Goal: Task Accomplishment & Management: Use online tool/utility

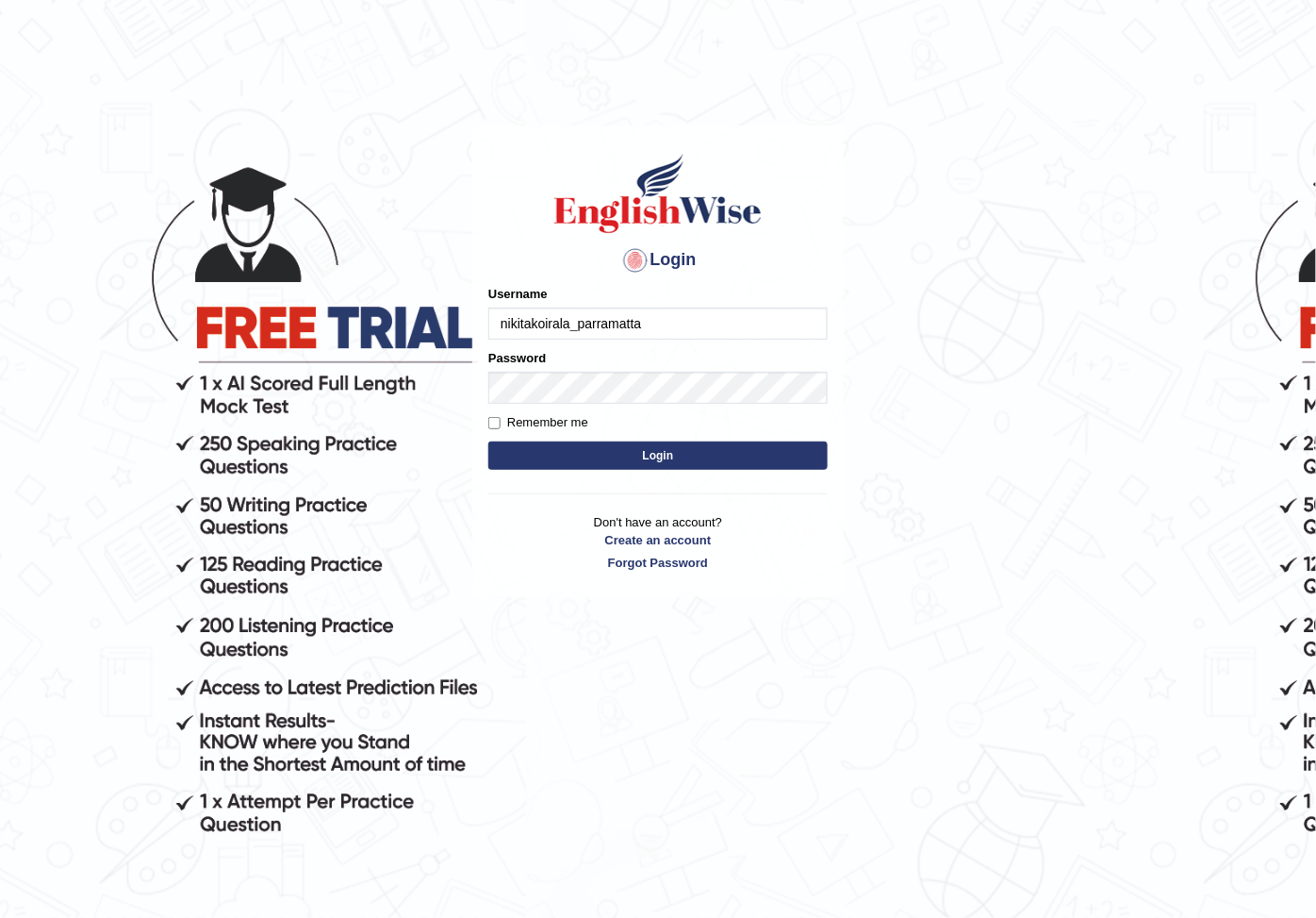
type input "nikitakoirala_parramatta"
click at [488, 441] on button "Login" at bounding box center [658, 455] width 340 height 28
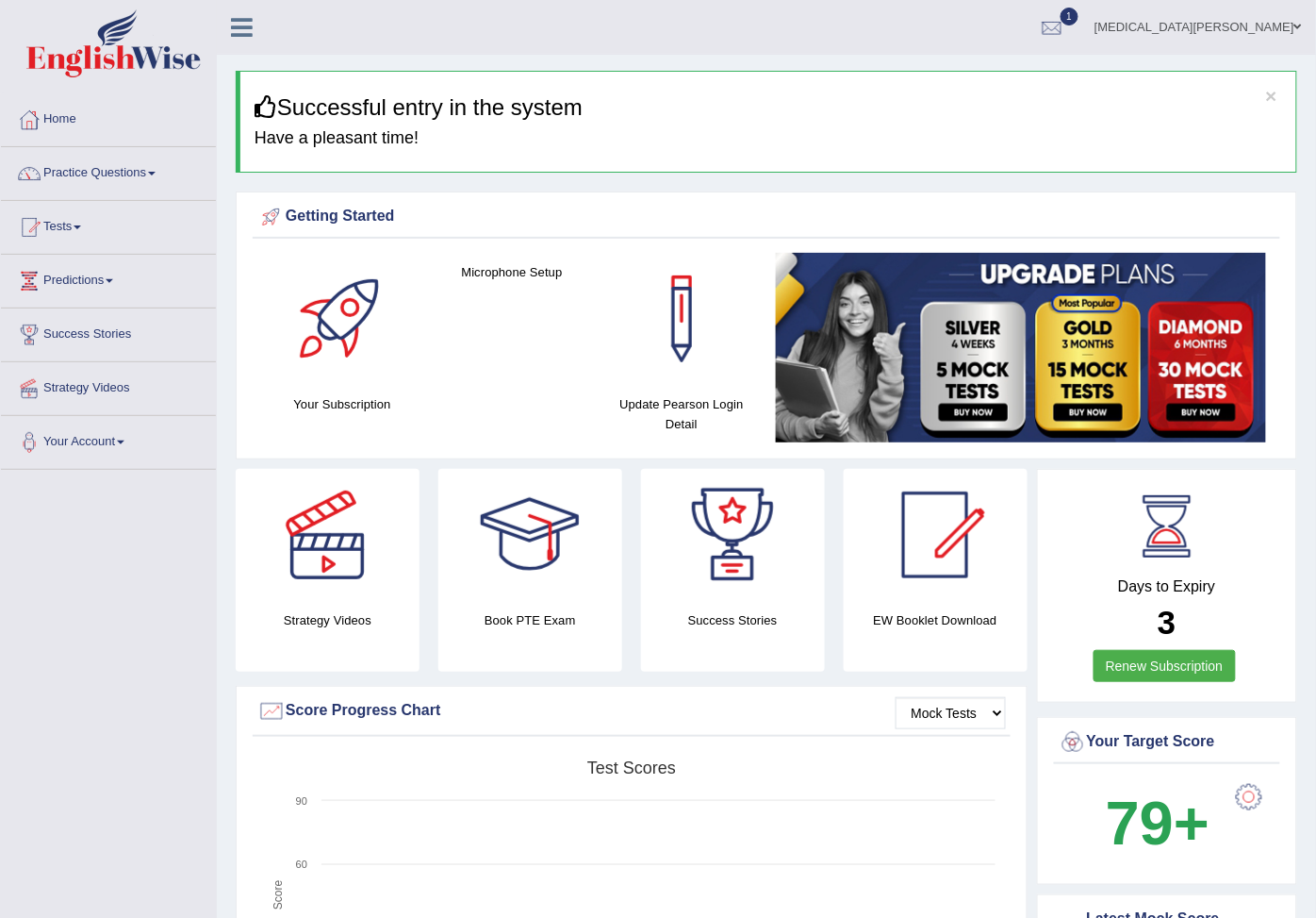
click at [105, 170] on link "Practice Questions" at bounding box center [109, 170] width 215 height 47
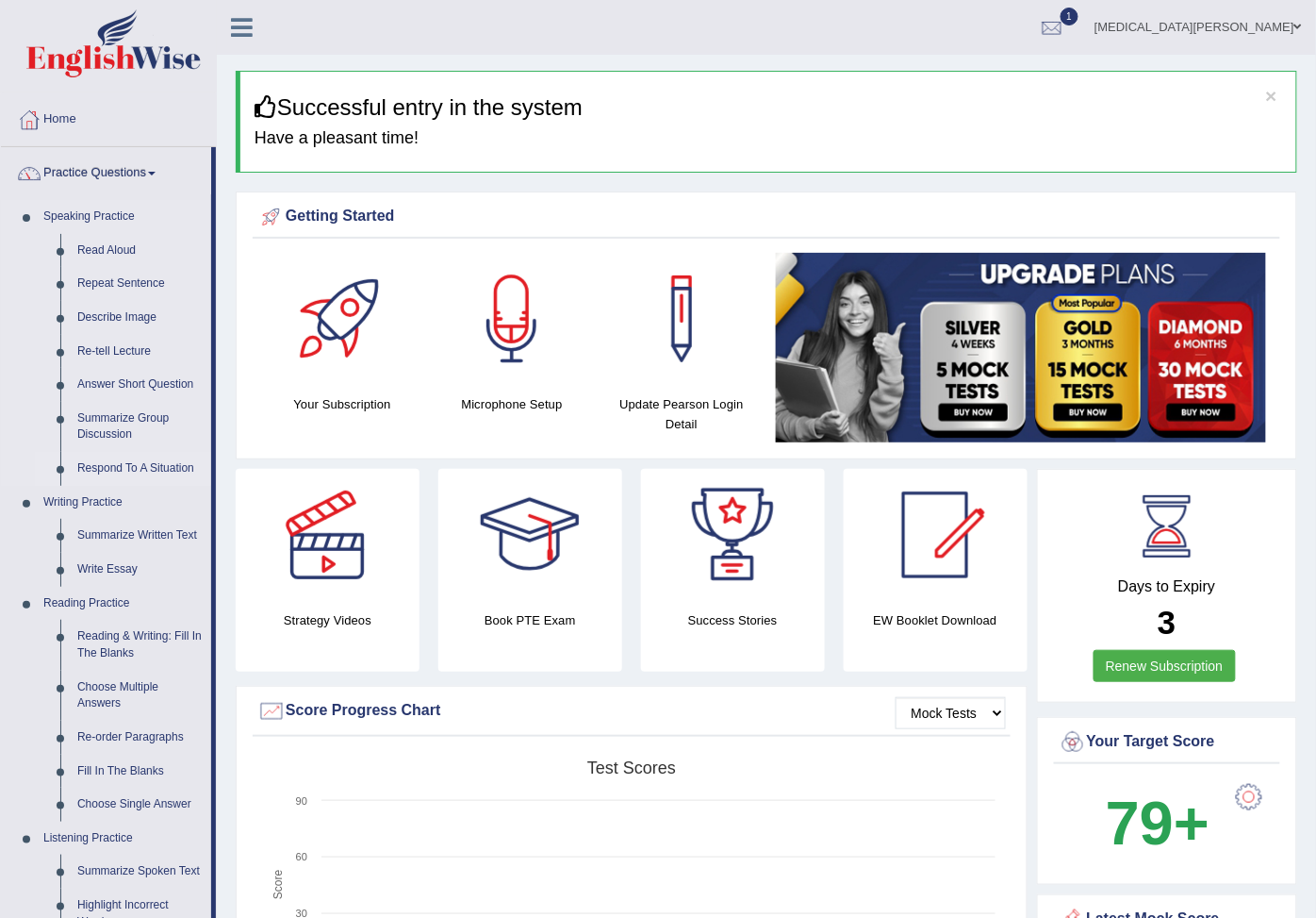
click at [98, 467] on link "Respond To A Situation" at bounding box center [140, 469] width 143 height 34
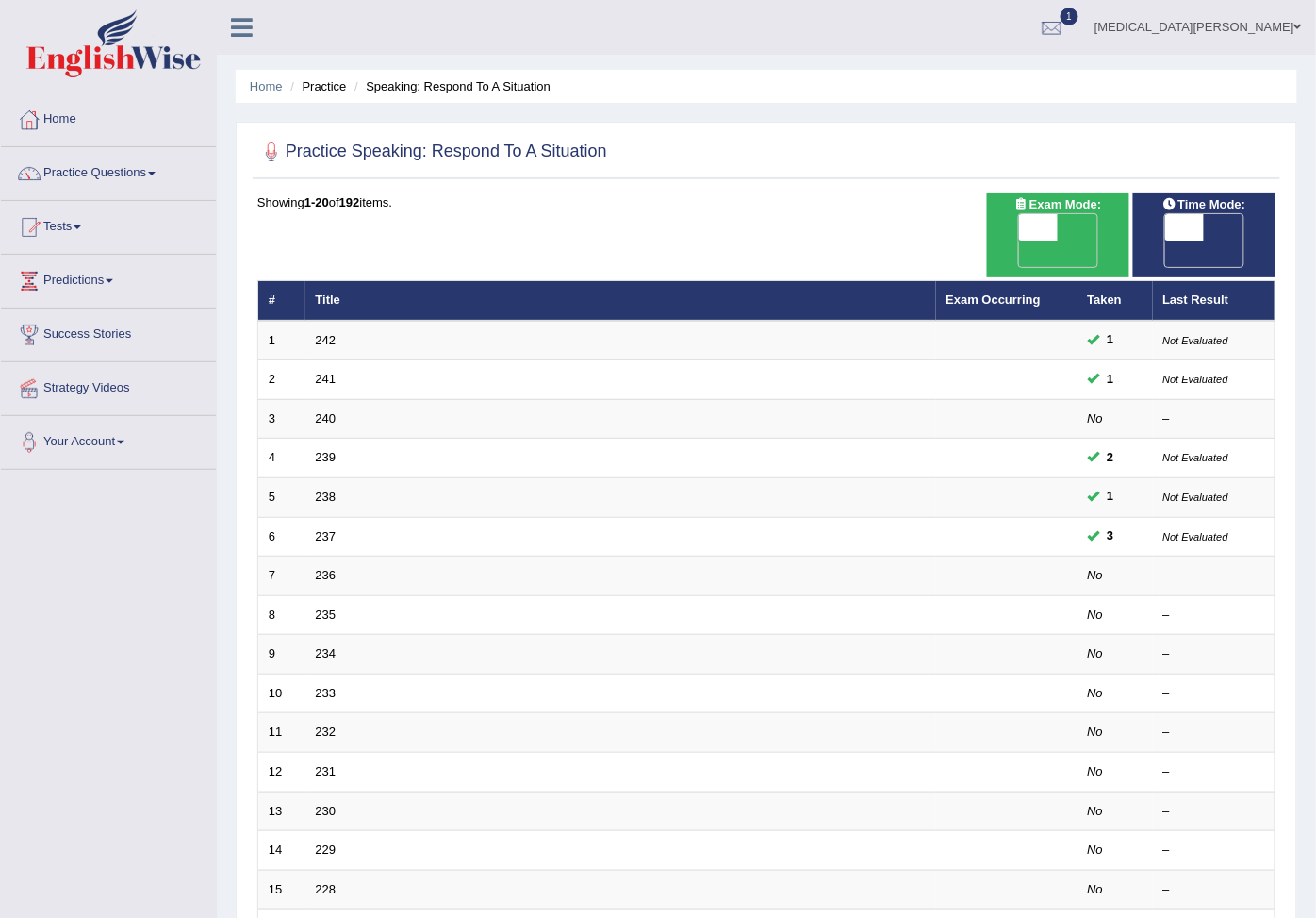
click at [1165, 241] on span "OFF" at bounding box center [1146, 253] width 39 height 26
checkbox input "true"
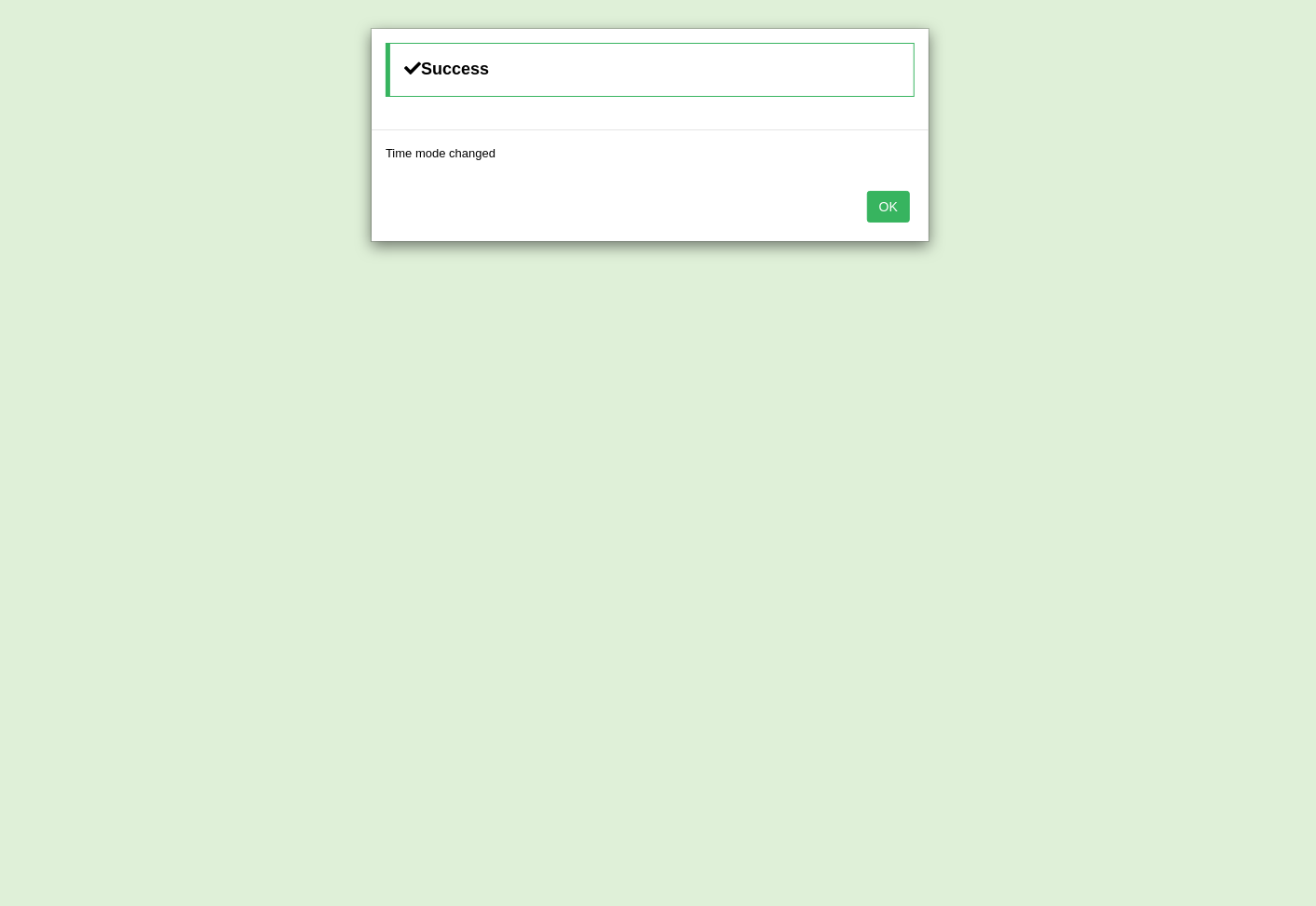
click at [885, 201] on button "OK" at bounding box center [888, 207] width 43 height 32
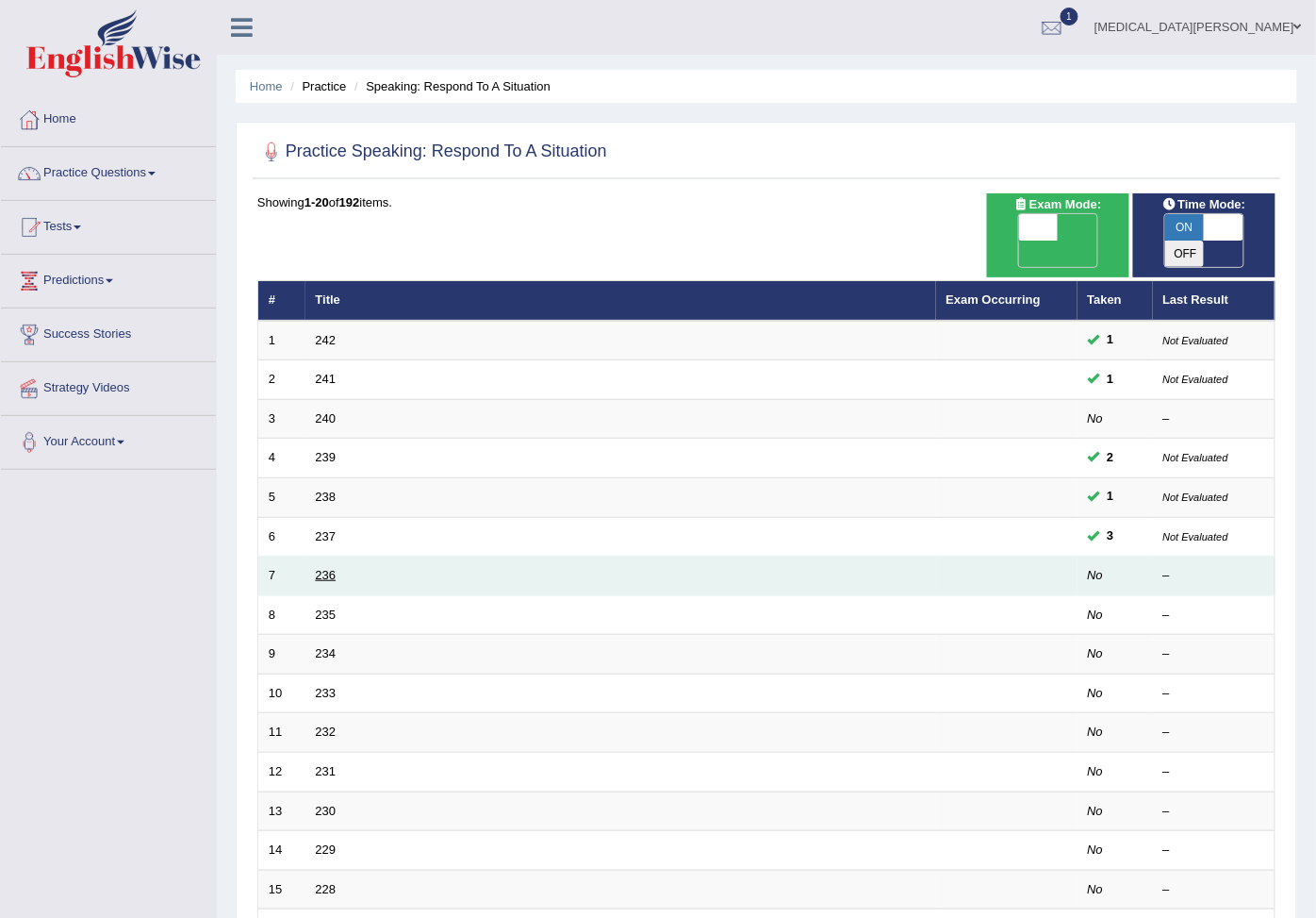
click at [322, 568] on link "236" at bounding box center [326, 574] width 21 height 14
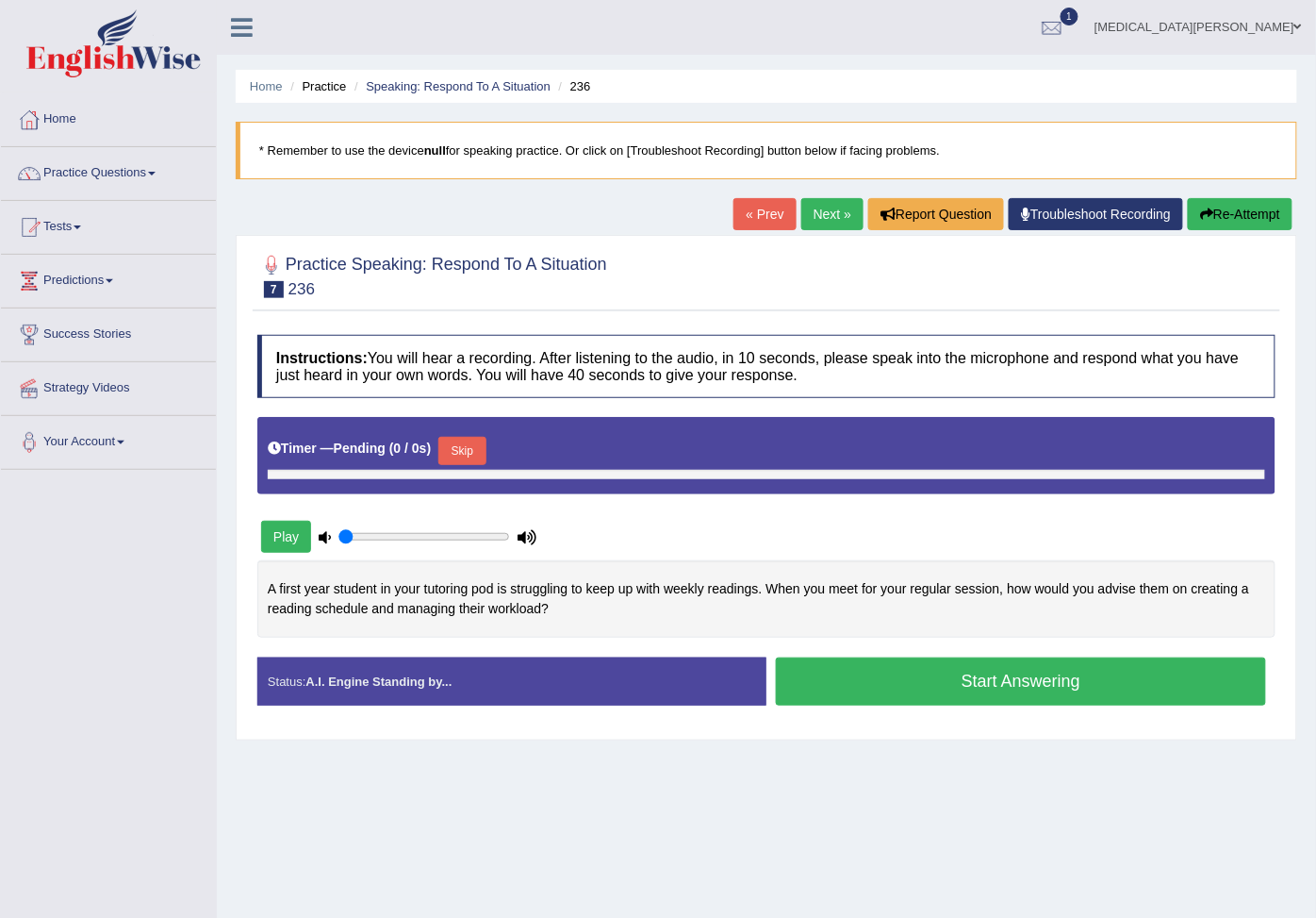
click at [846, 696] on button "Start Answering" at bounding box center [1021, 681] width 490 height 48
click at [859, 681] on button "Start Answering" at bounding box center [1021, 681] width 490 height 48
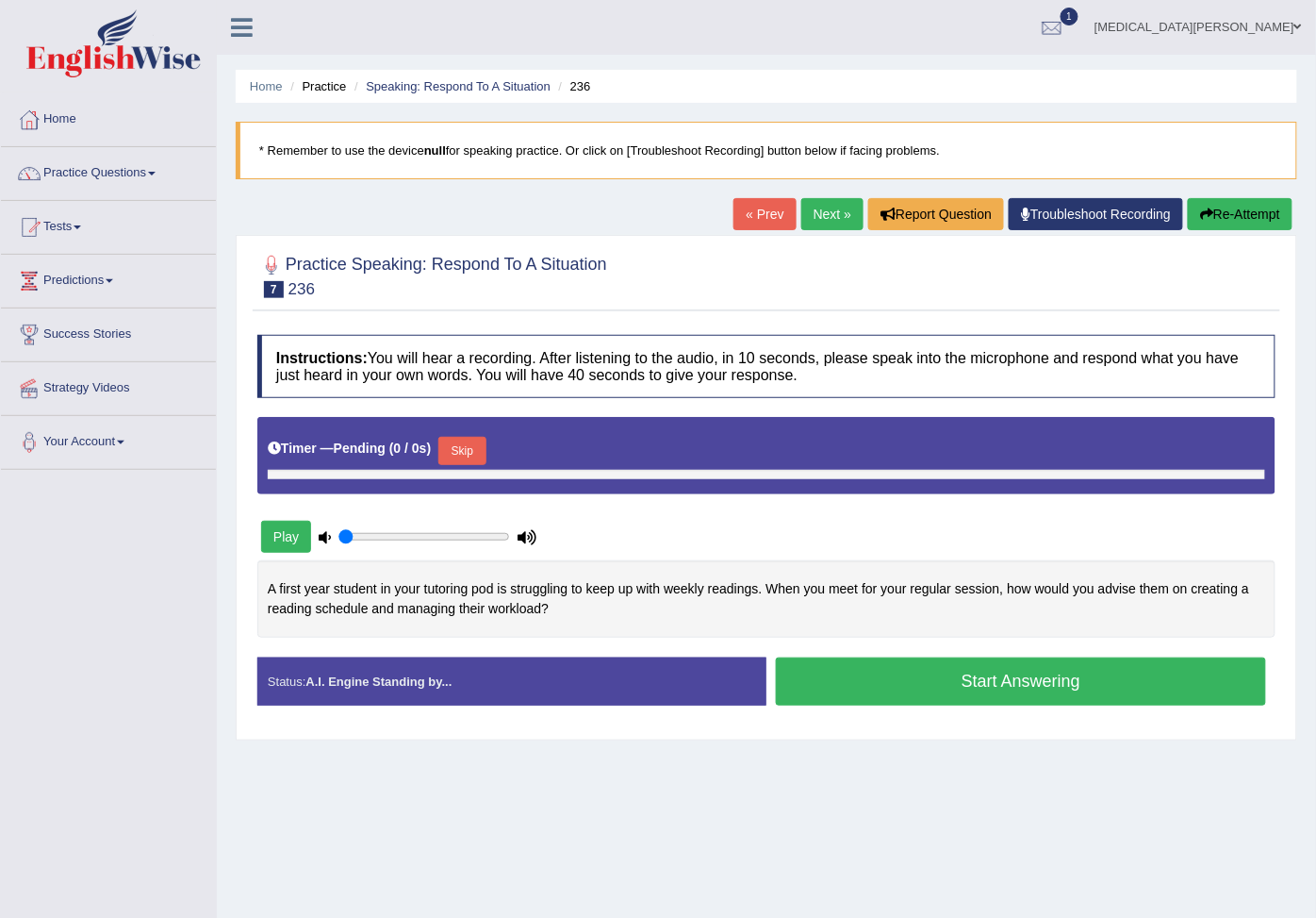
click at [756, 615] on div "A first year student in your tutoring pod is struggling to keep up with weekly …" at bounding box center [766, 598] width 1019 height 76
click at [83, 183] on link "Practice Questions" at bounding box center [109, 170] width 215 height 47
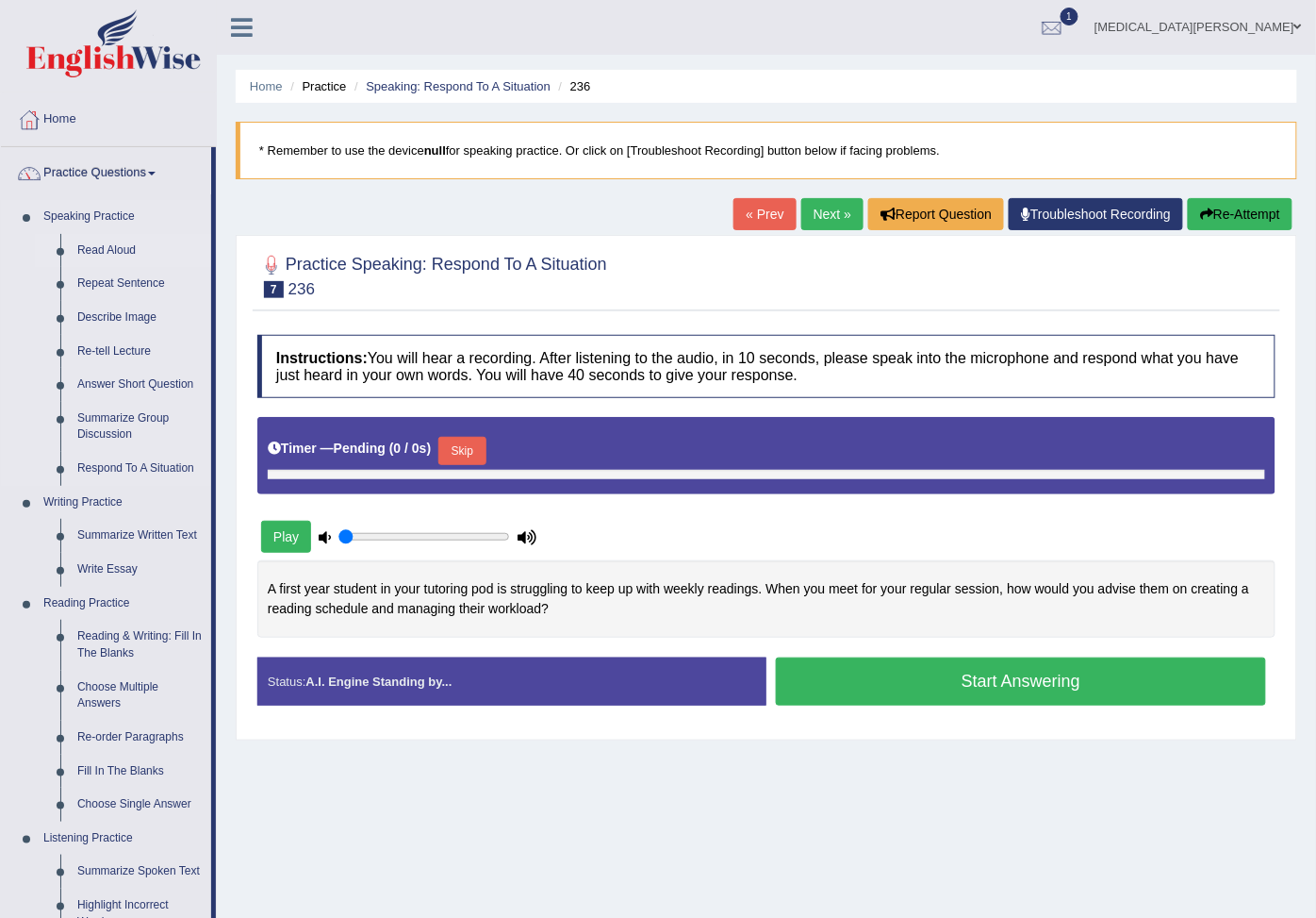
click at [107, 242] on link "Read Aloud" at bounding box center [140, 251] width 143 height 34
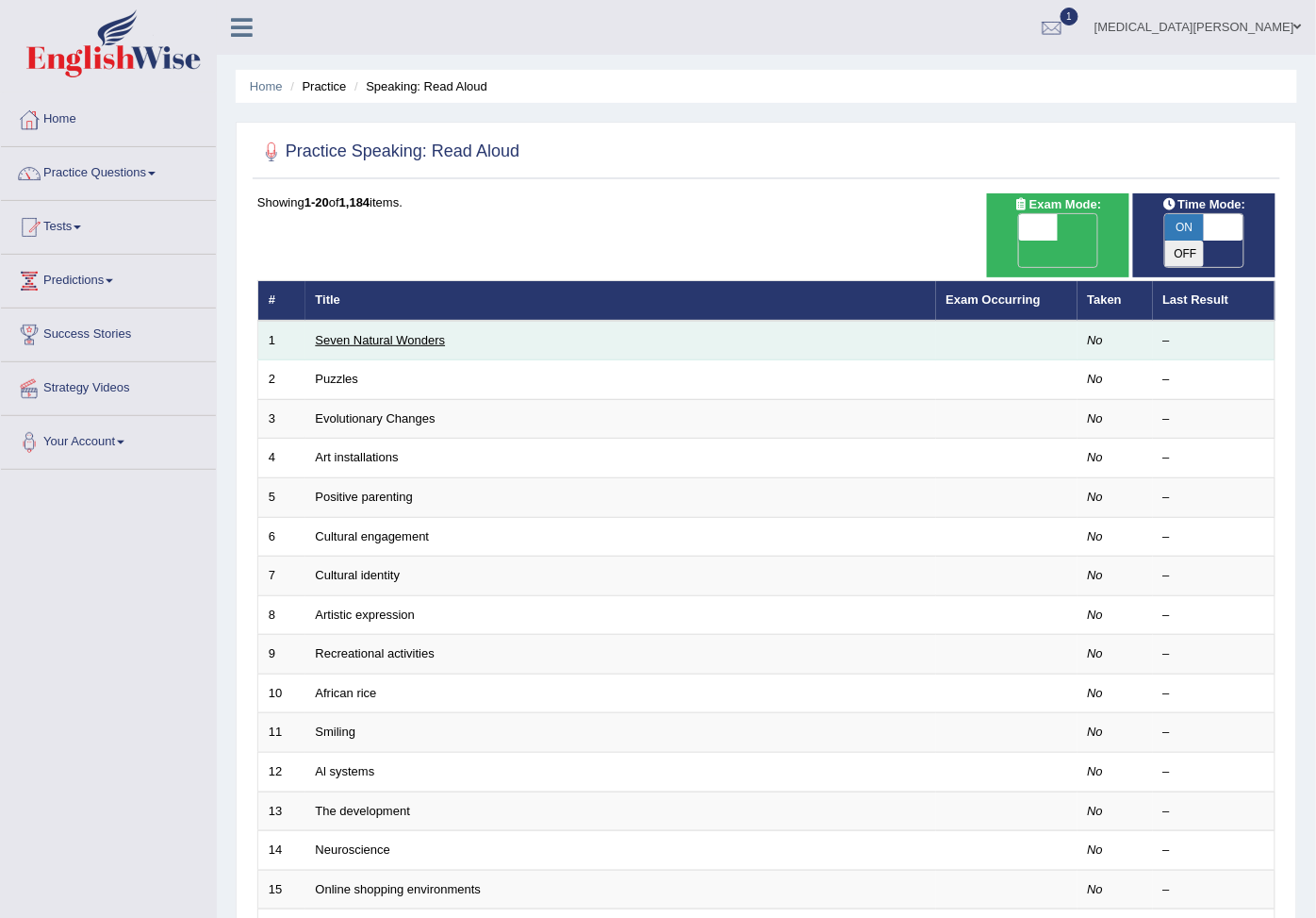
click at [333, 333] on link "Seven Natural Wonders" at bounding box center [381, 340] width 130 height 14
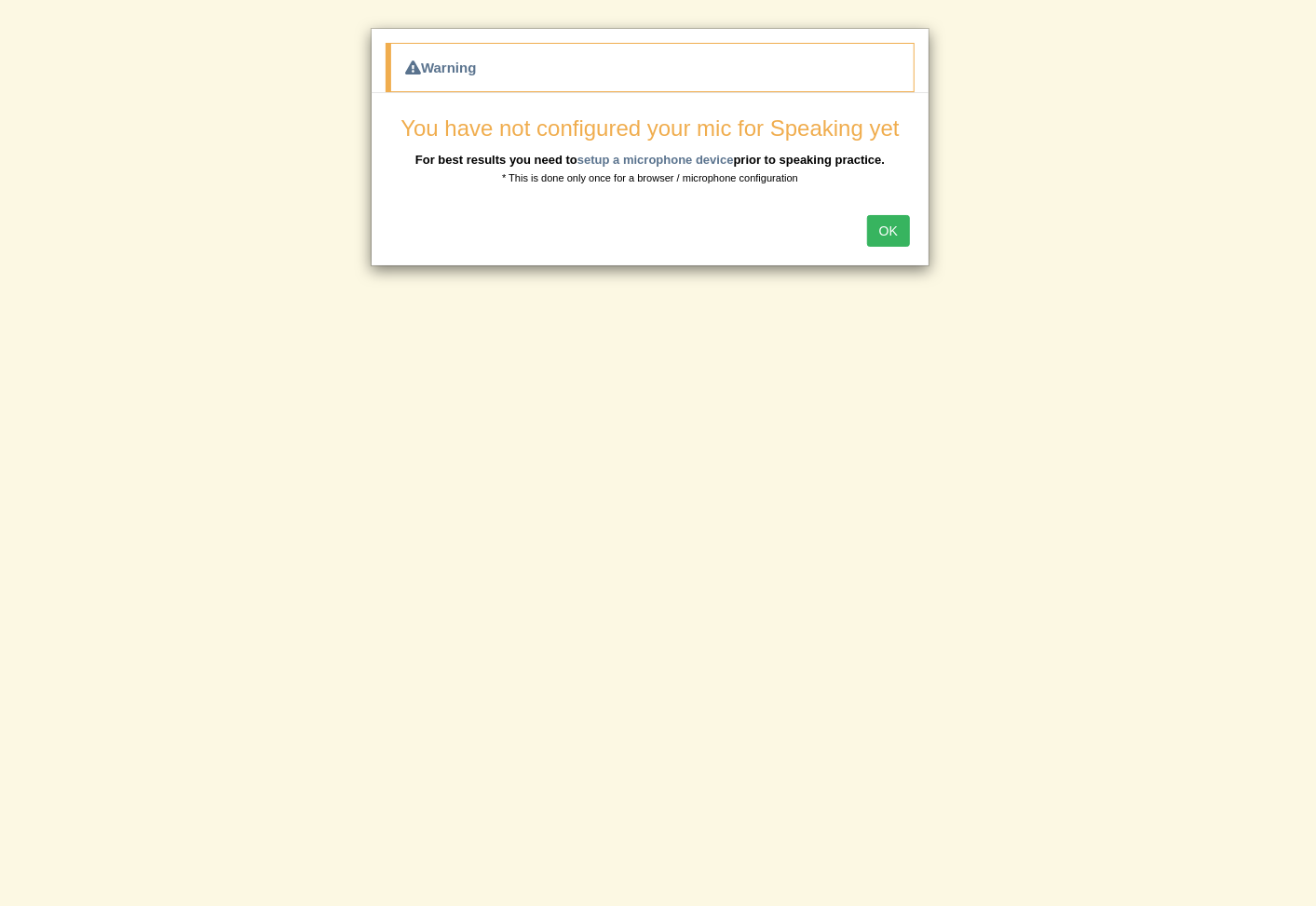
click at [881, 229] on button "OK" at bounding box center [888, 231] width 43 height 32
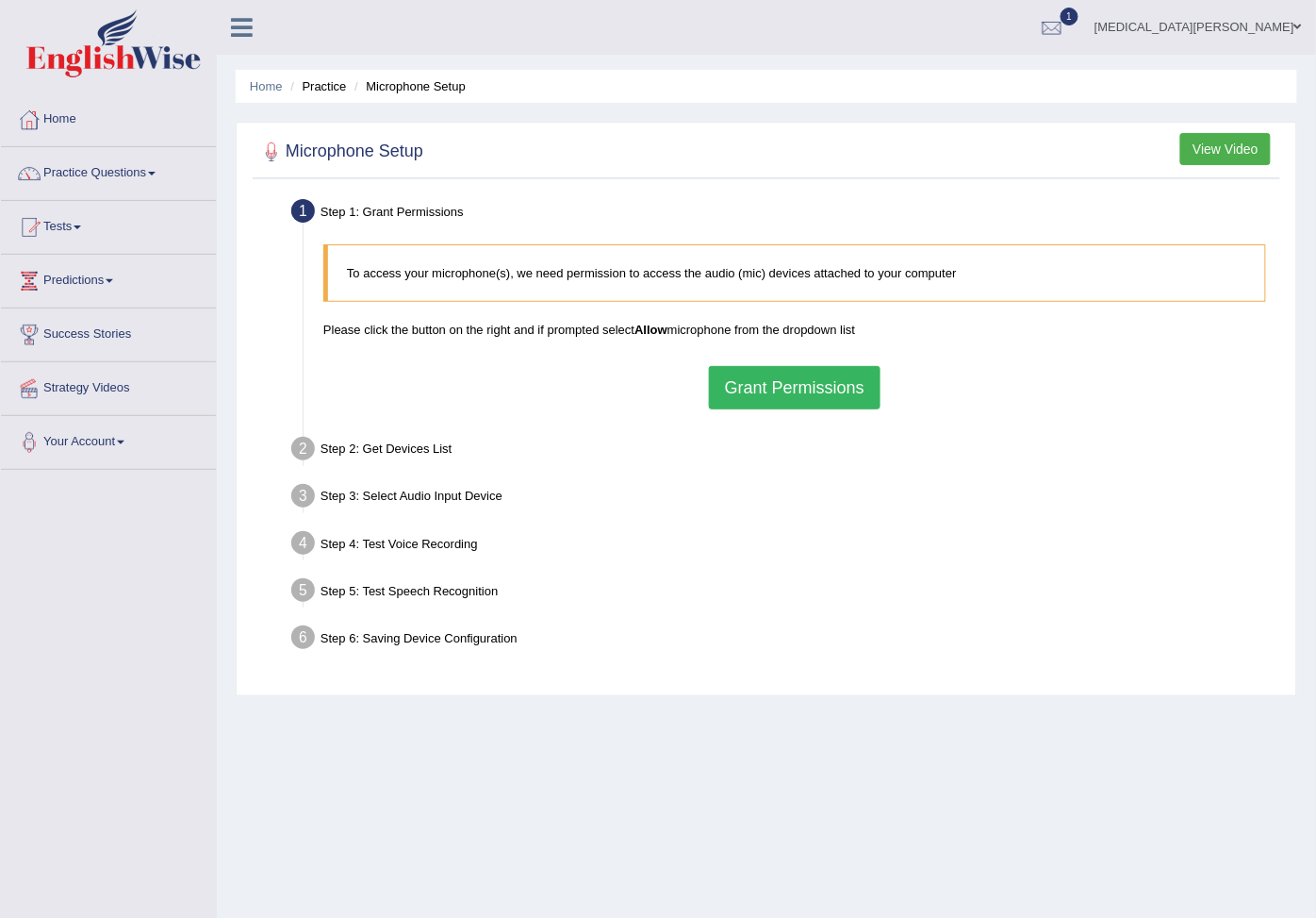
click at [812, 389] on button "Grant Permissions" at bounding box center [794, 388] width 171 height 43
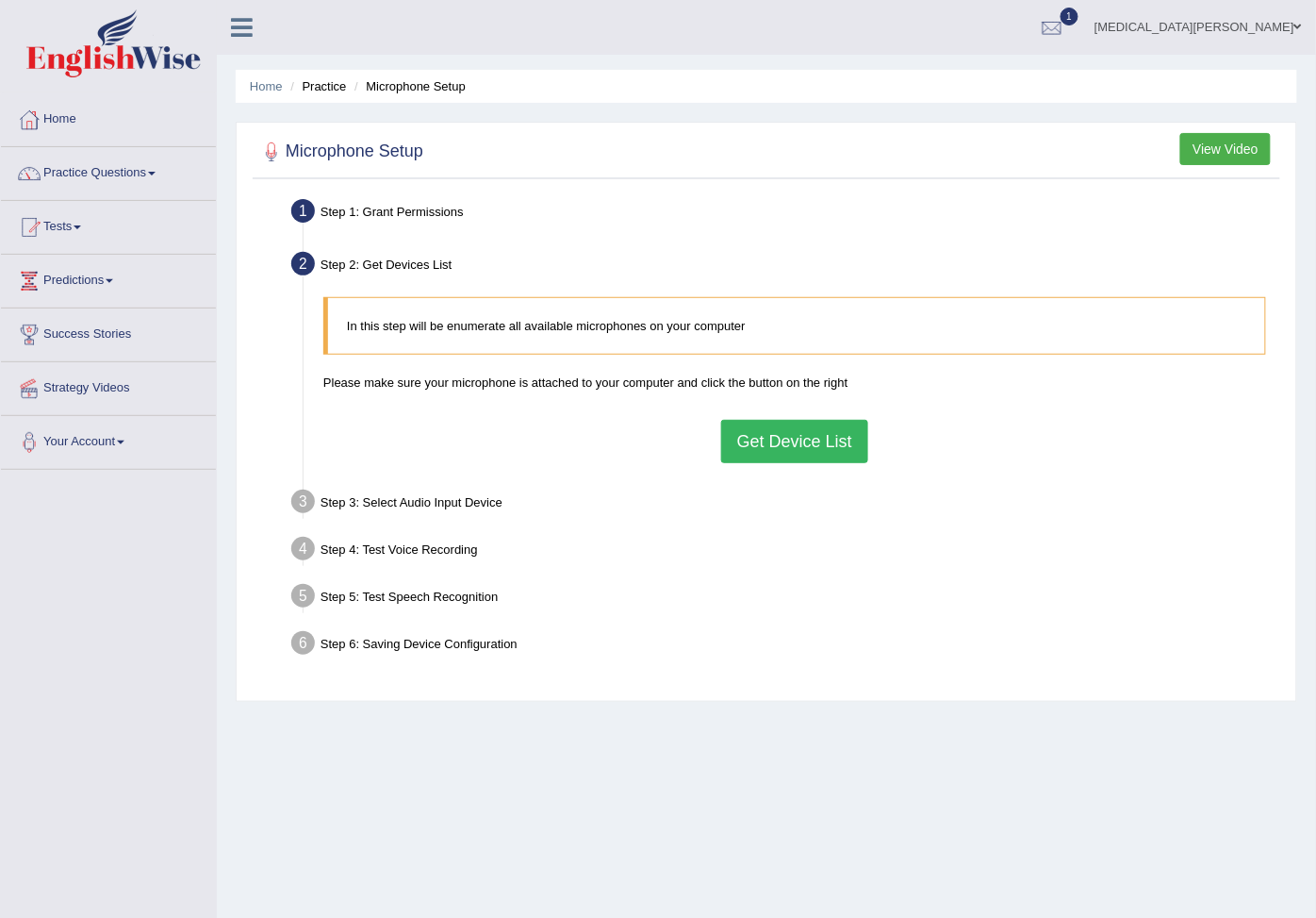
click at [775, 443] on button "Get Device List" at bounding box center [794, 441] width 147 height 43
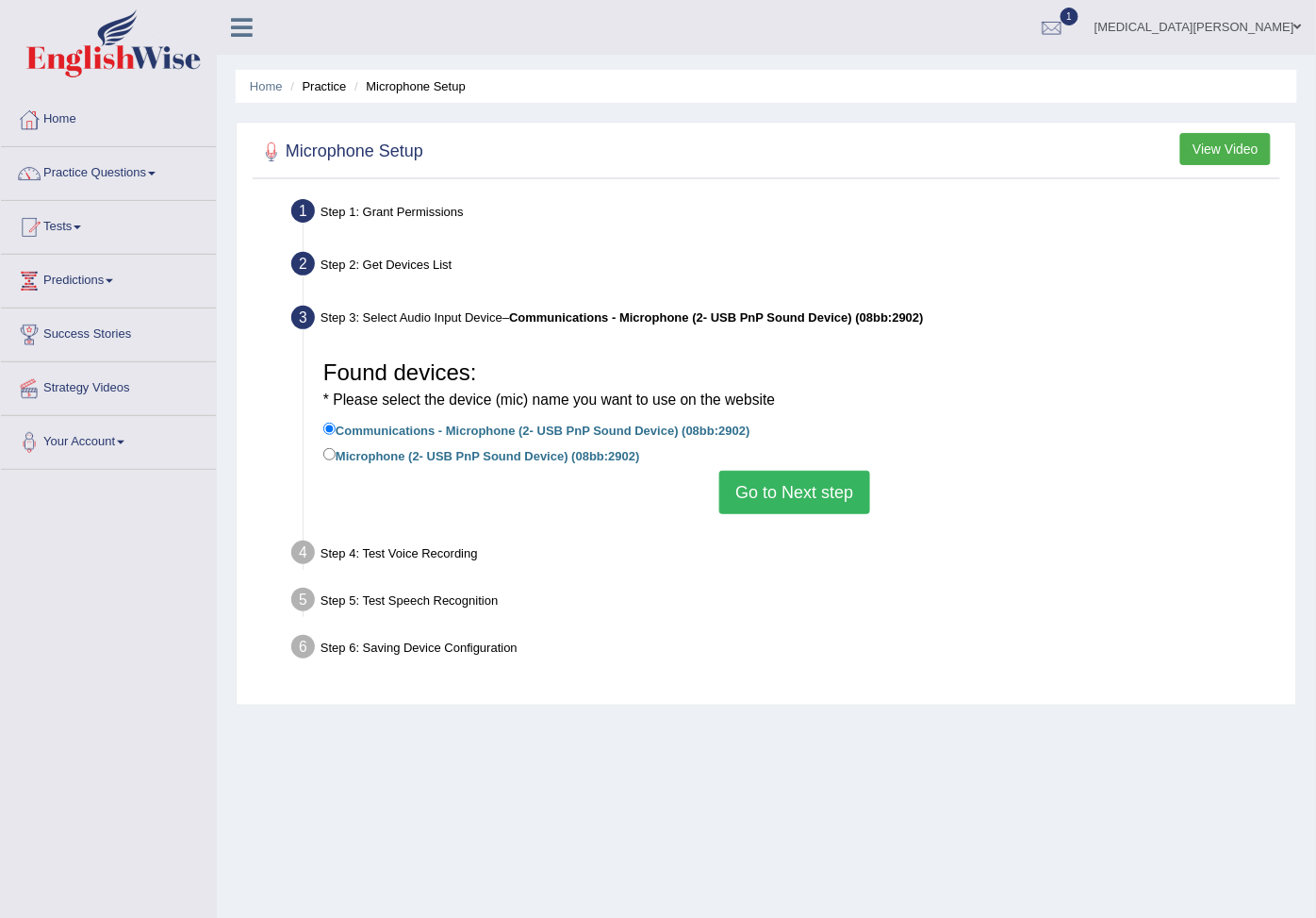
click at [784, 484] on button "Go to Next step" at bounding box center [794, 492] width 150 height 43
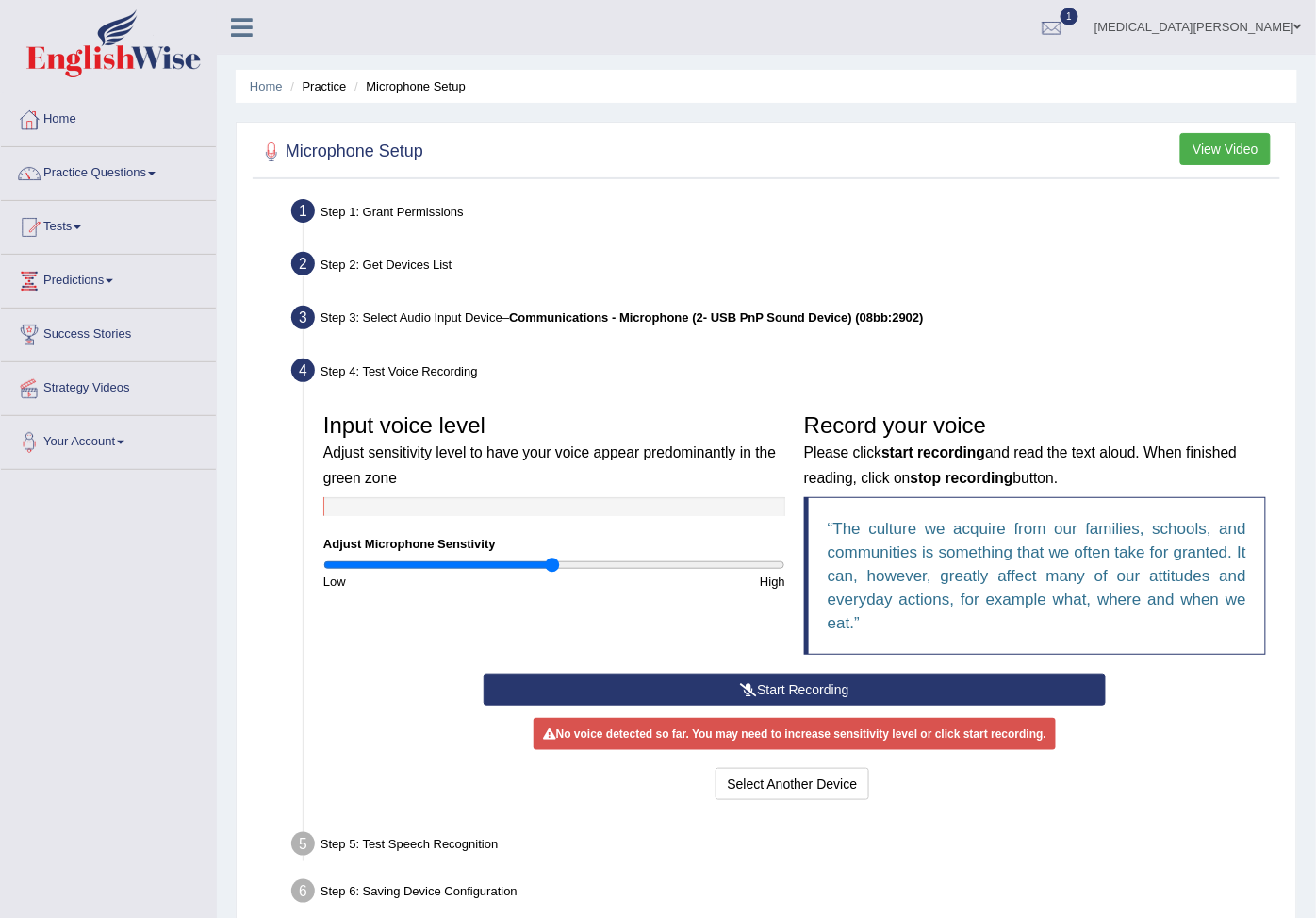
click at [773, 685] on button "Start Recording" at bounding box center [794, 689] width 622 height 32
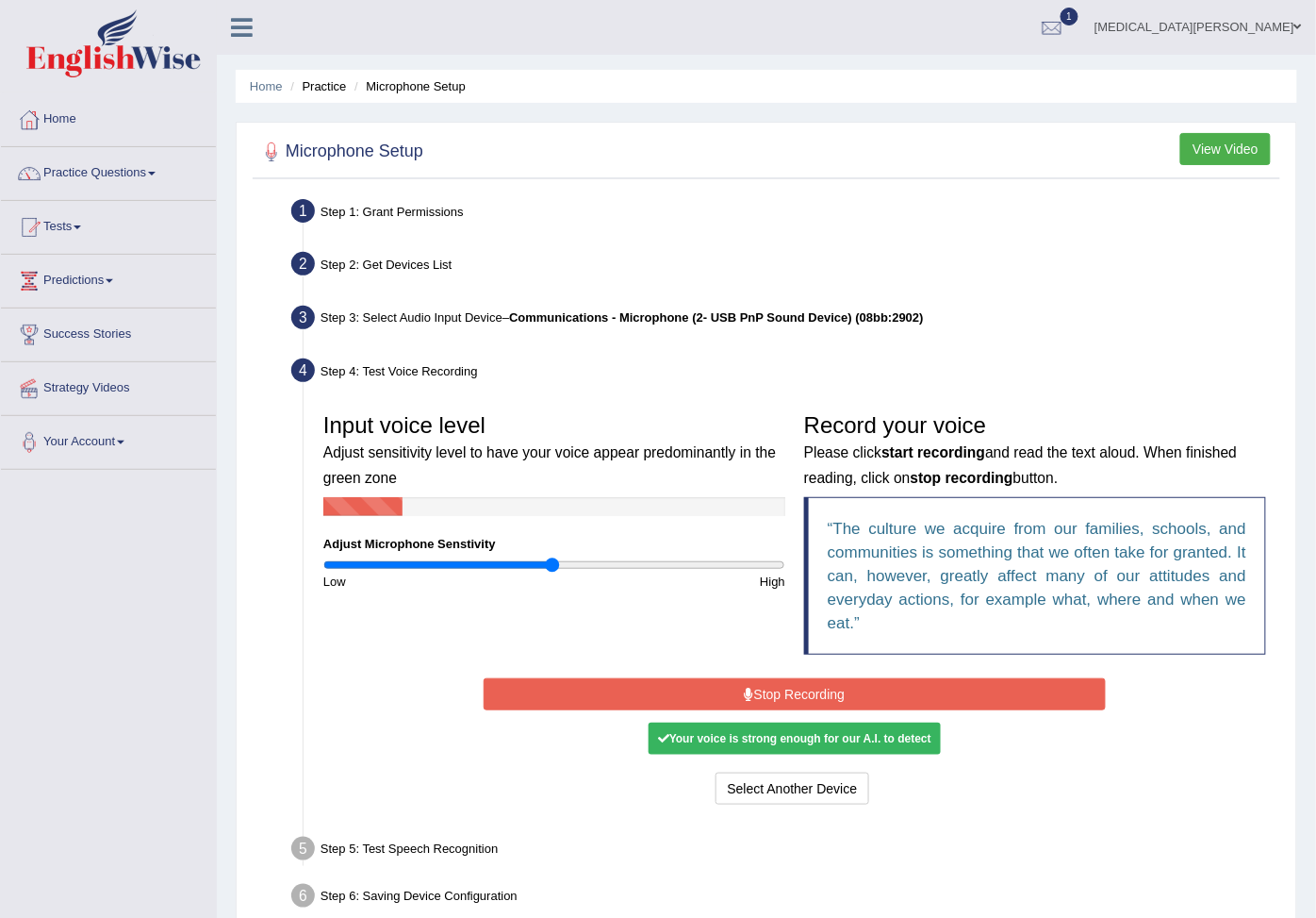
click at [778, 693] on button "Stop Recording" at bounding box center [794, 694] width 622 height 32
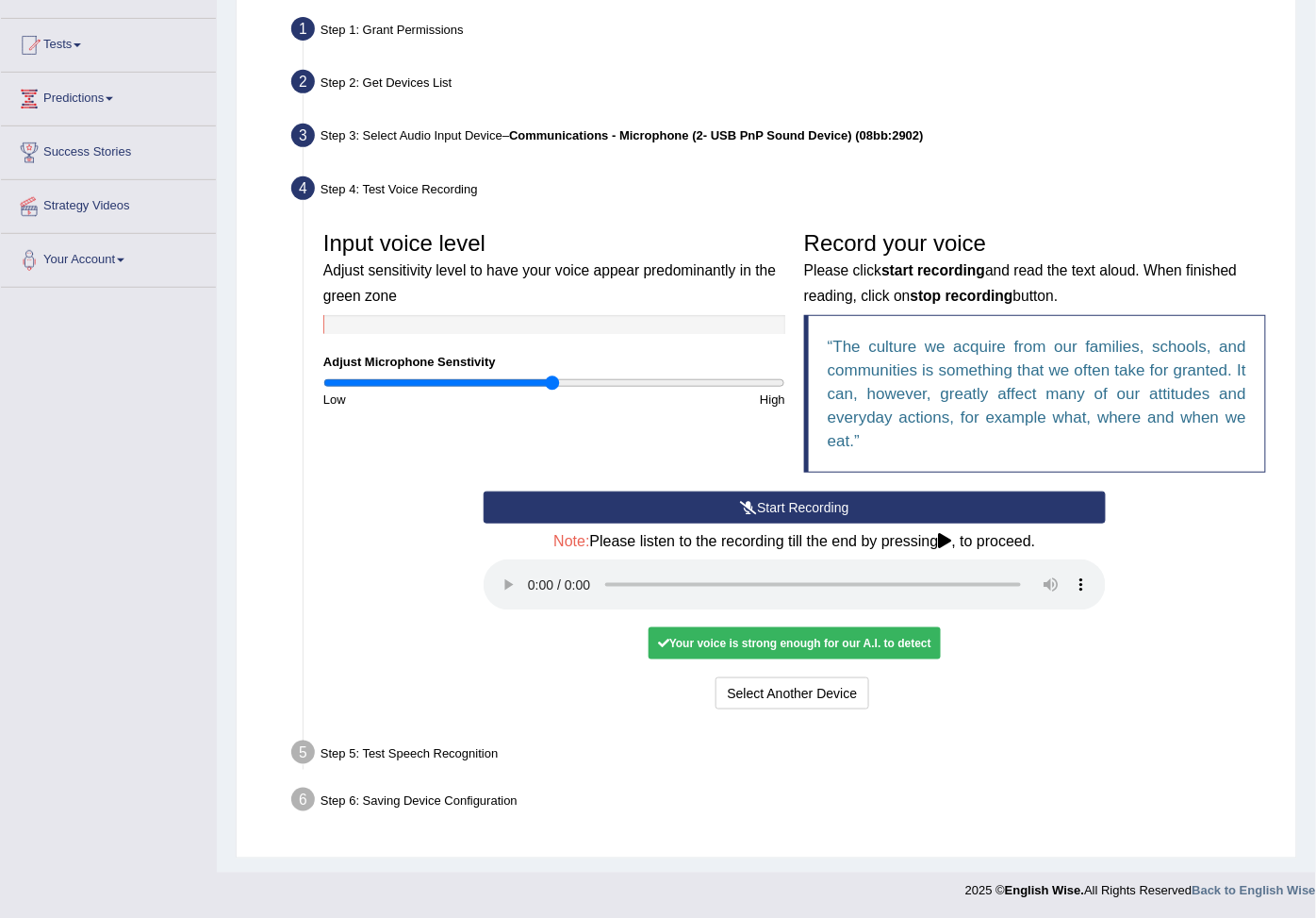
scroll to position [185, 0]
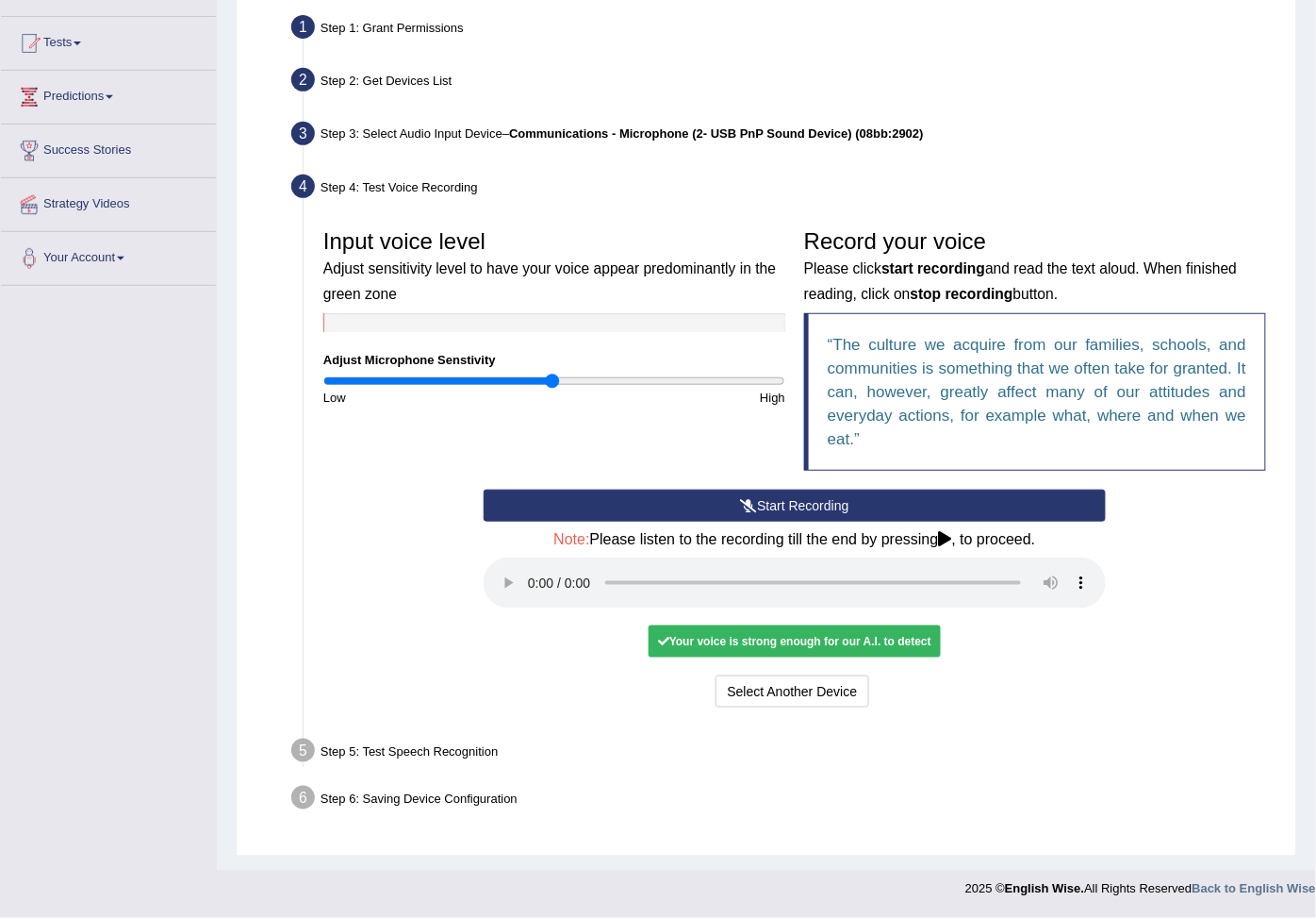
click at [703, 638] on div "Your voice is strong enough for our A.I. to detect" at bounding box center [794, 641] width 293 height 32
click at [761, 686] on button "Select Another Device" at bounding box center [793, 691] width 155 height 32
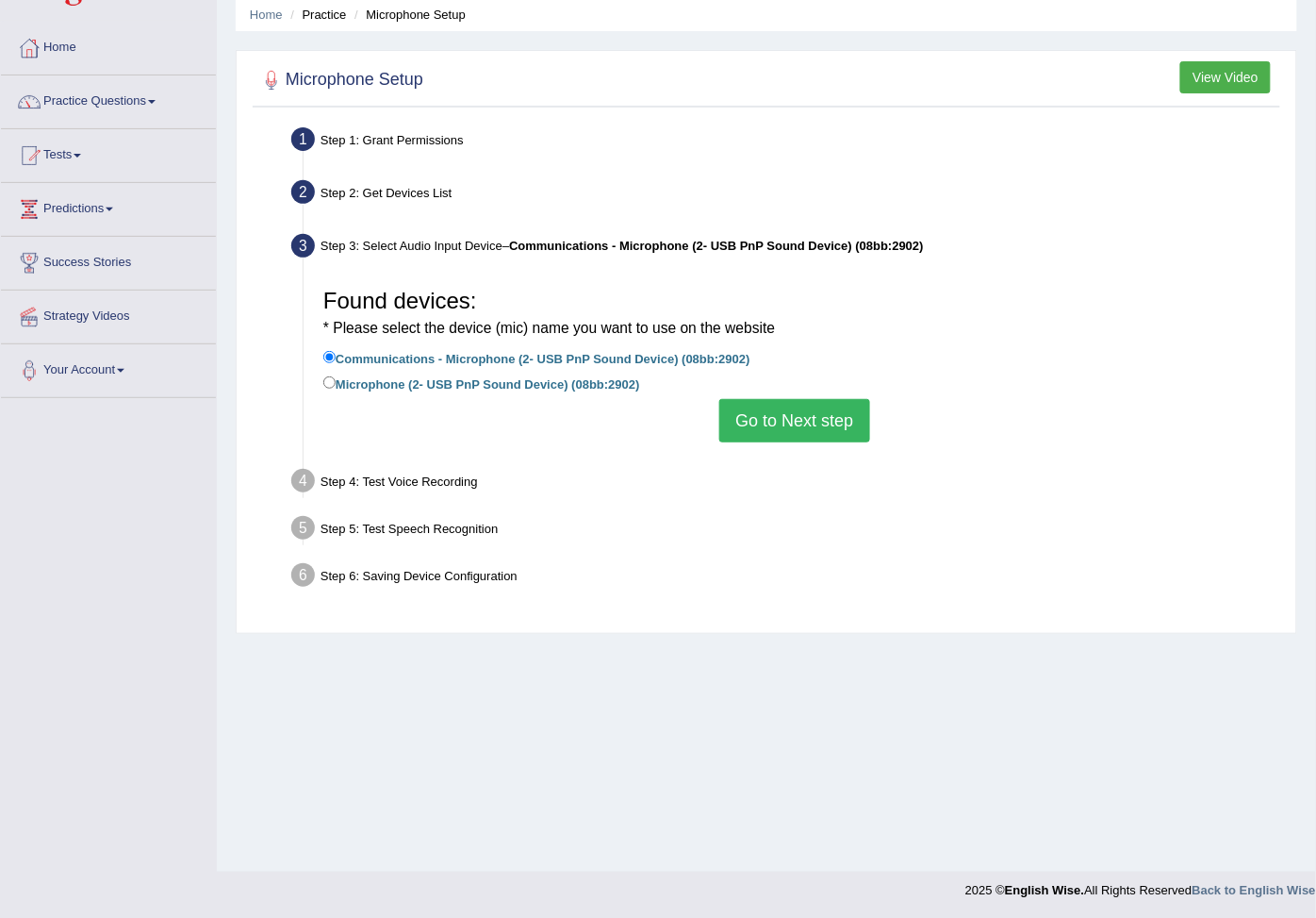
click at [430, 383] on label "Microphone (2- USB PnP Sound Device) (08bb:2902)" at bounding box center [482, 383] width 317 height 21
click at [336, 383] on input "Microphone (2- USB PnP Sound Device) (08bb:2902)" at bounding box center [330, 382] width 13 height 13
radio input "true"
click at [774, 420] on button "Go to Next step" at bounding box center [794, 421] width 150 height 43
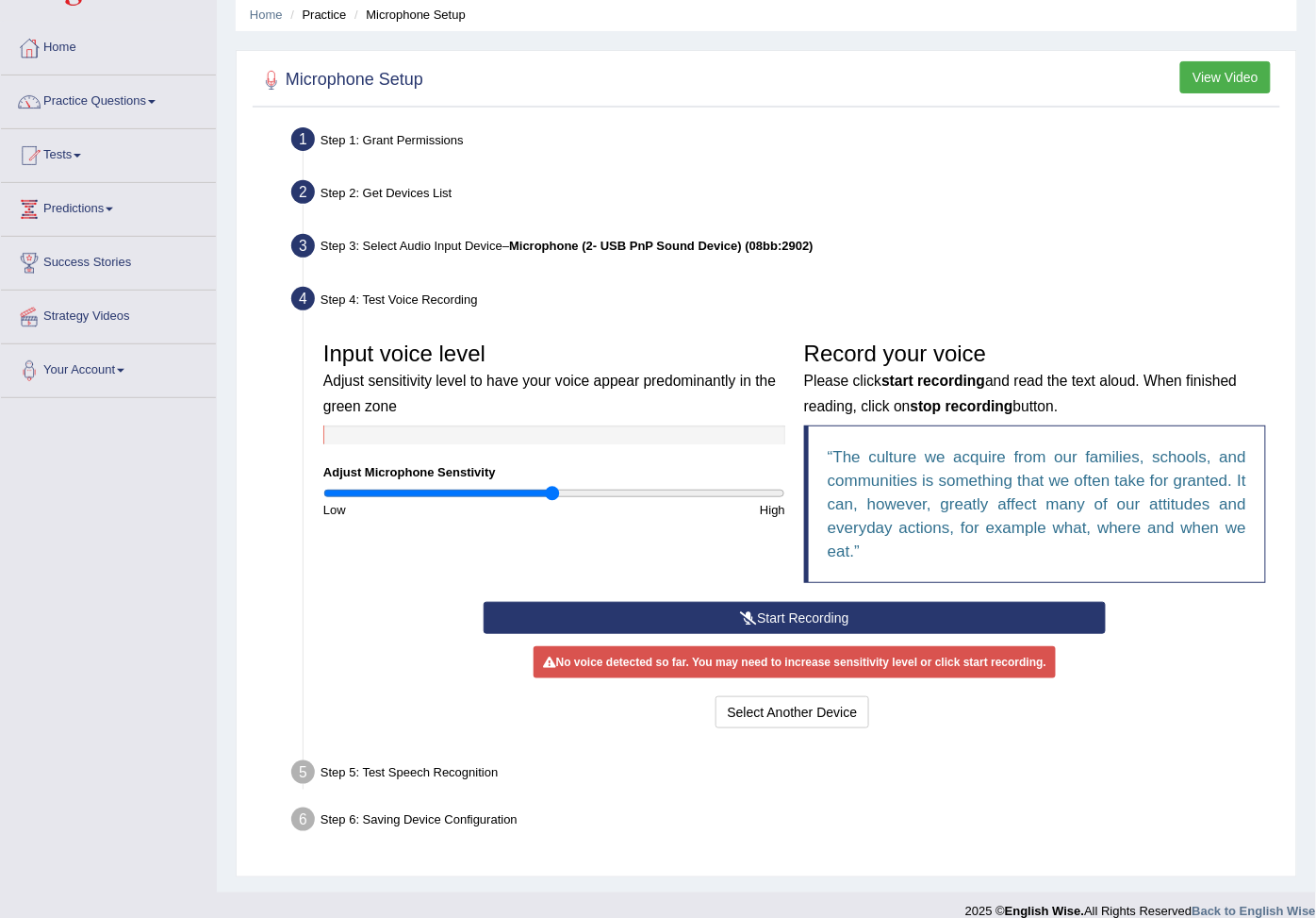
click at [729, 606] on button "Start Recording" at bounding box center [794, 618] width 622 height 32
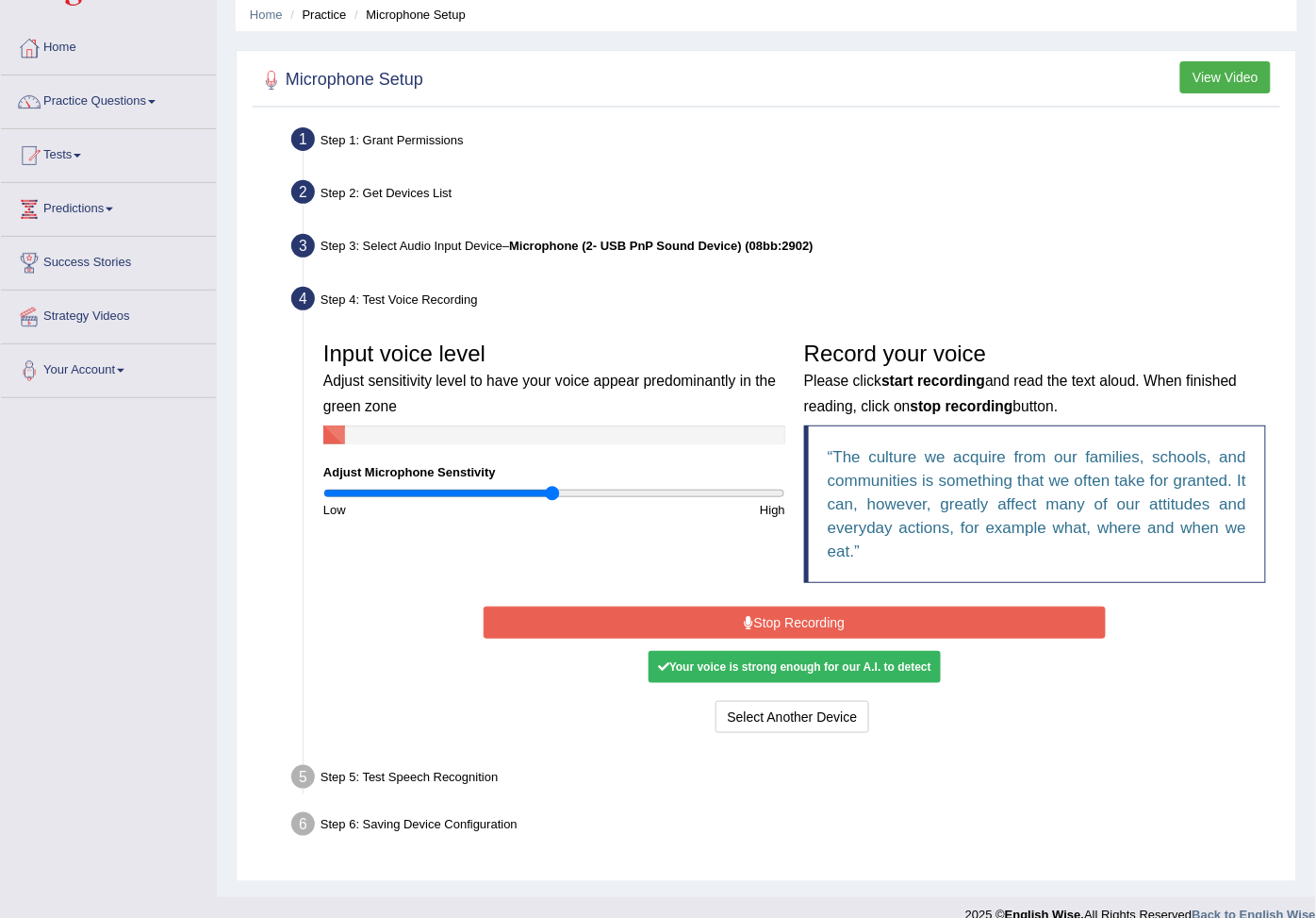
click at [745, 618] on icon at bounding box center [749, 621] width 10 height 13
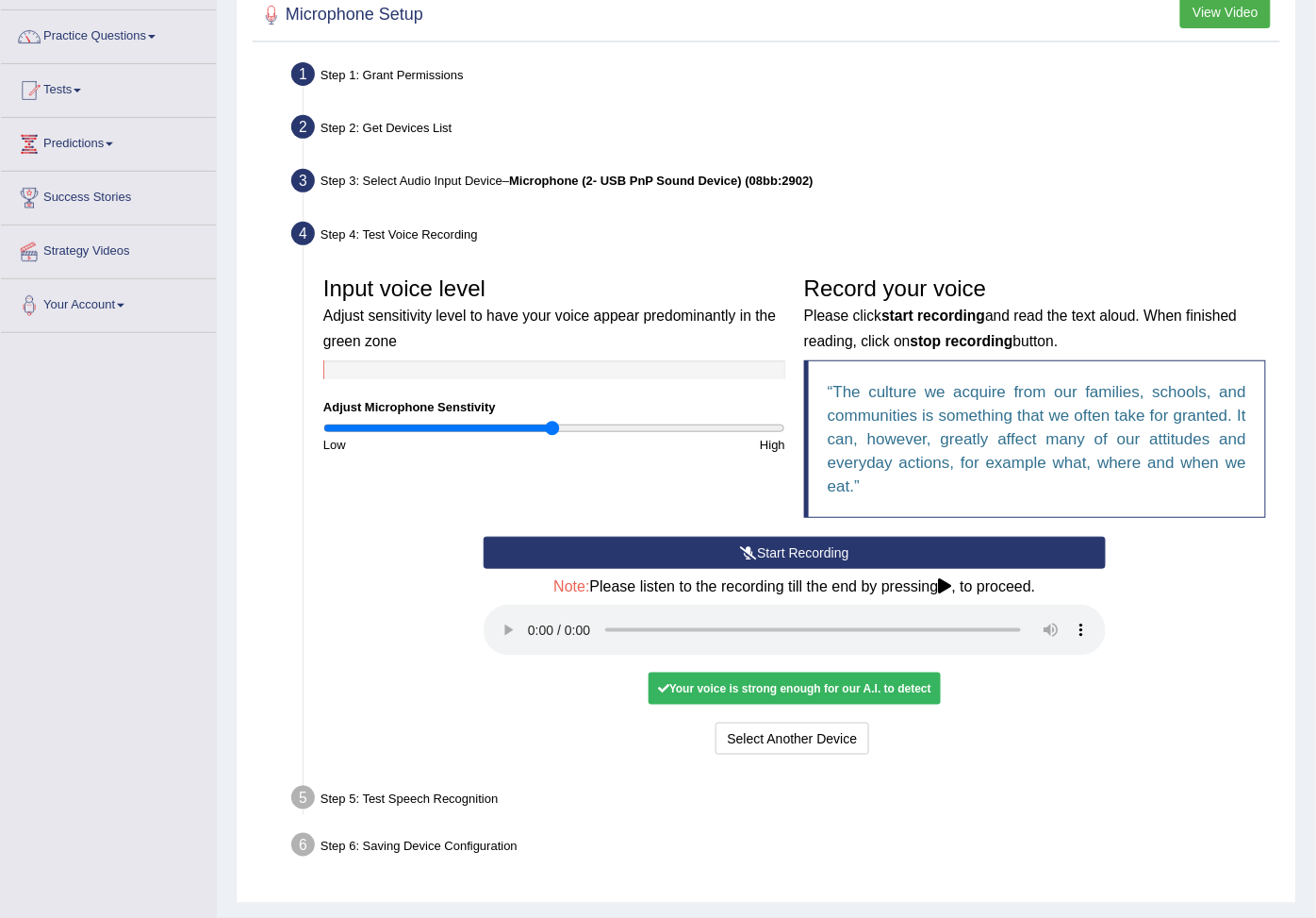
scroll to position [185, 0]
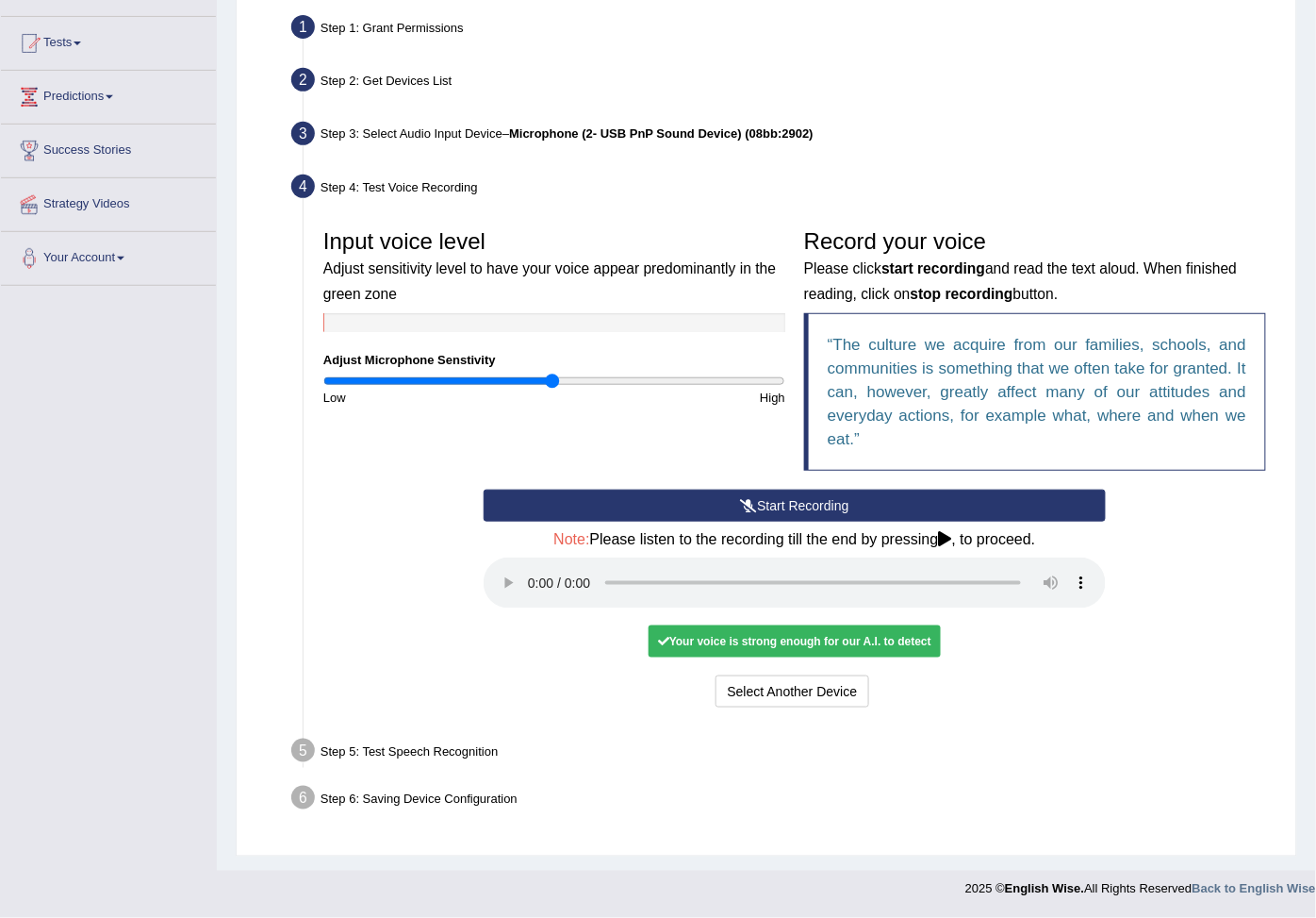
click at [793, 636] on div "Your voice is strong enough for our A.I. to detect" at bounding box center [794, 641] width 293 height 32
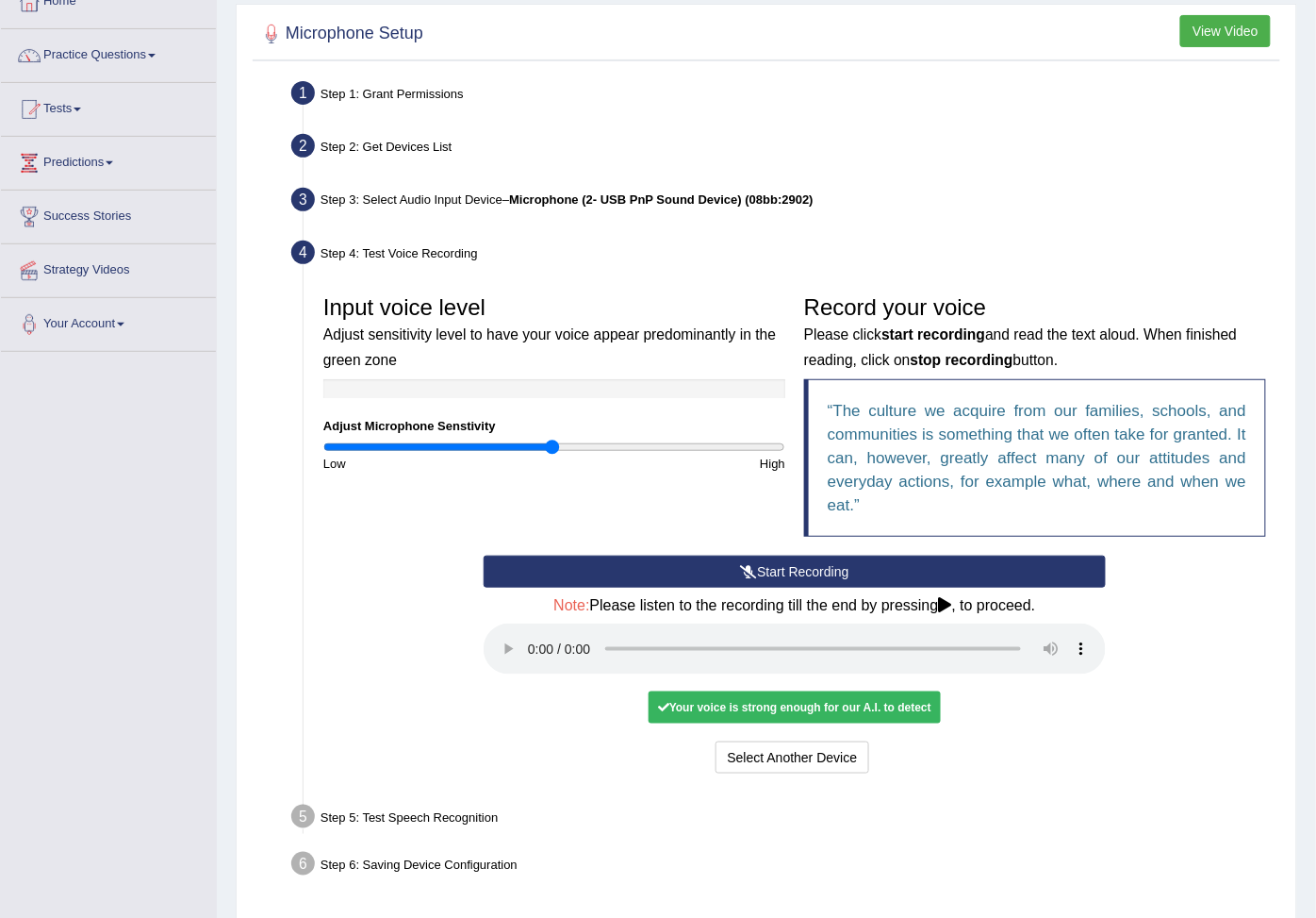
scroll to position [0, 0]
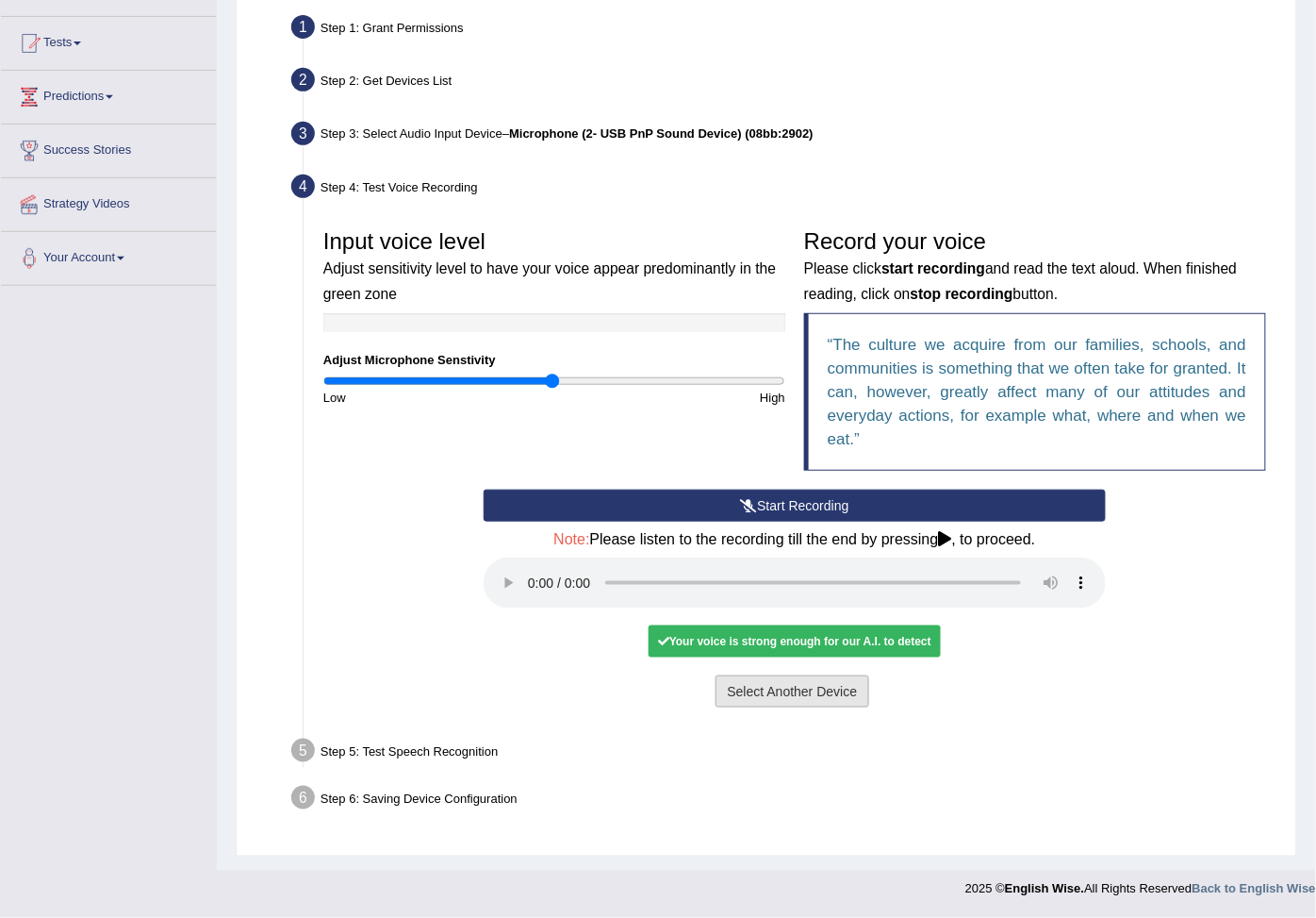
click at [806, 677] on button "Select Another Device" at bounding box center [793, 691] width 155 height 32
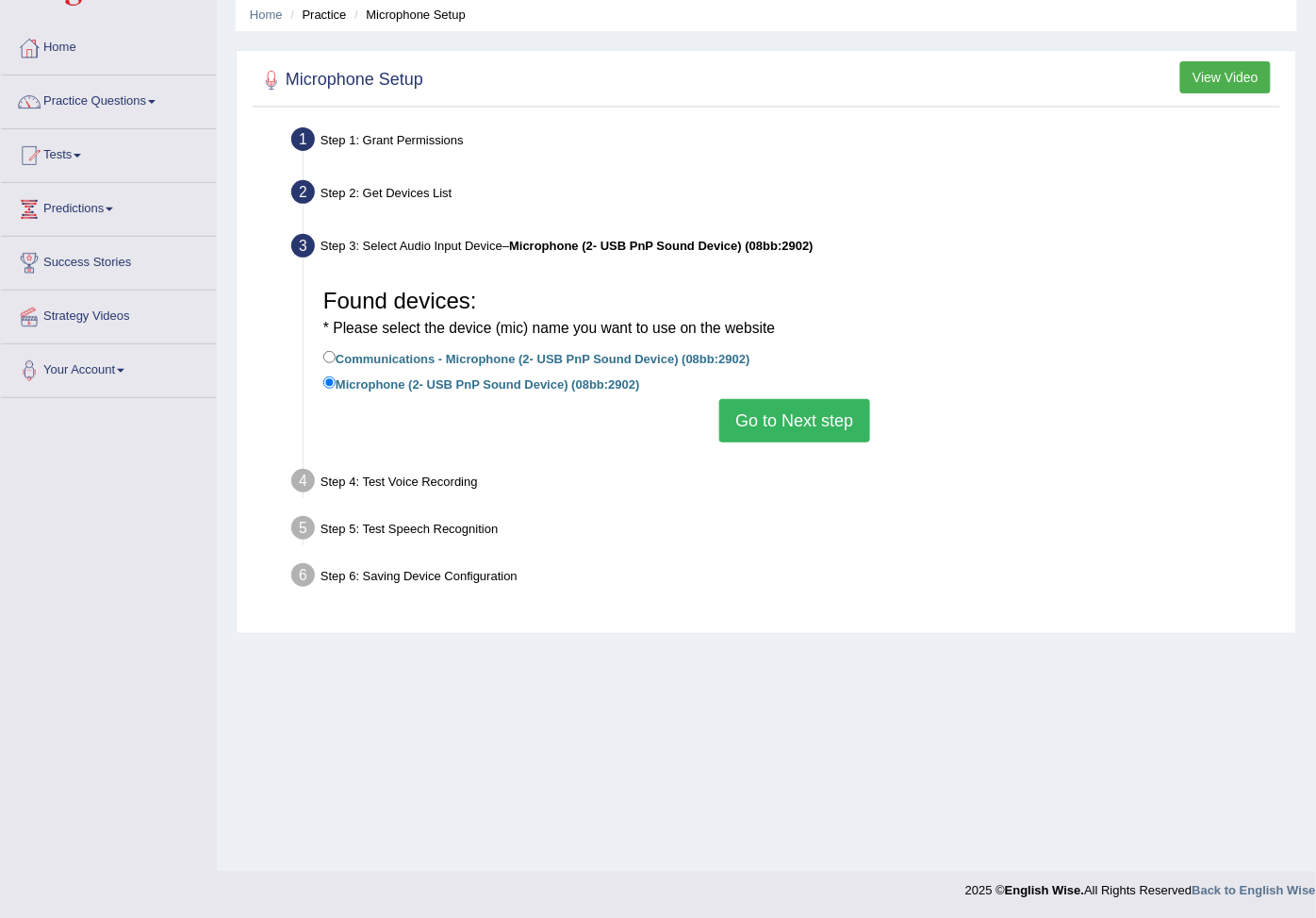
click at [399, 477] on div "Step 4: Test Voice Recording" at bounding box center [785, 483] width 1005 height 41
click at [756, 421] on button "Go to Next step" at bounding box center [794, 421] width 150 height 43
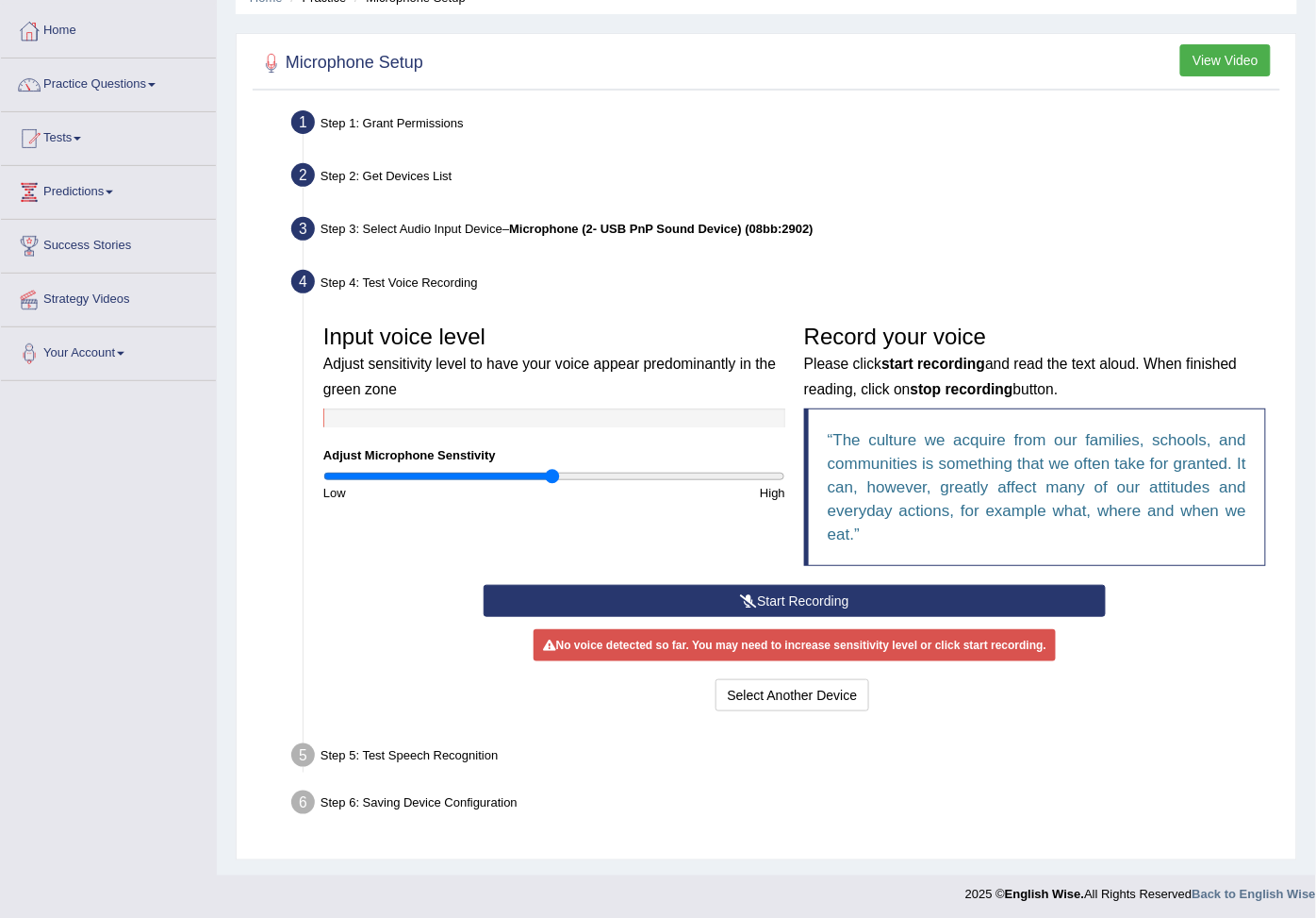
scroll to position [92, 0]
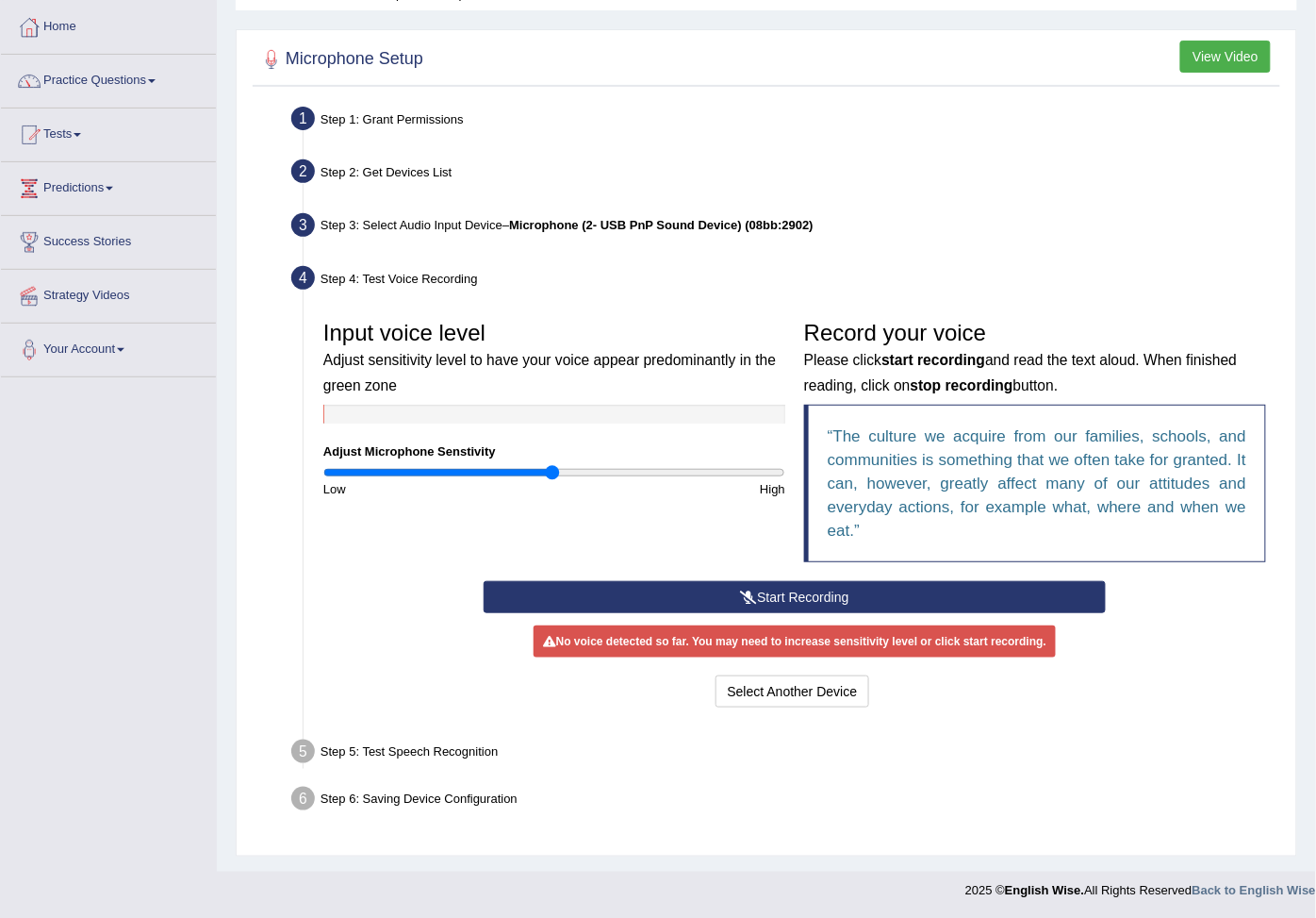
click at [762, 594] on button "Start Recording" at bounding box center [794, 597] width 622 height 32
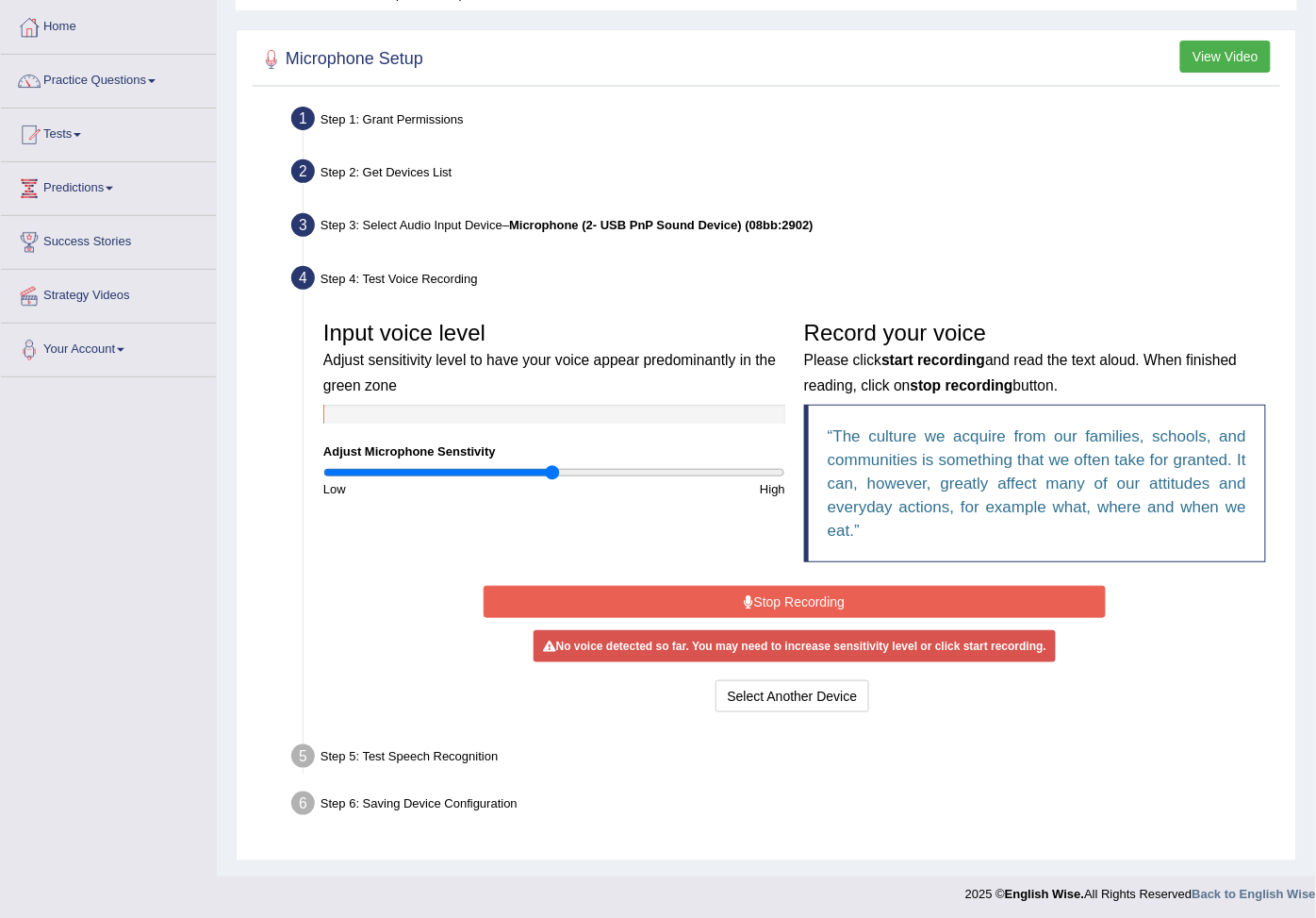
click at [765, 594] on button "Stop Recording" at bounding box center [794, 601] width 622 height 32
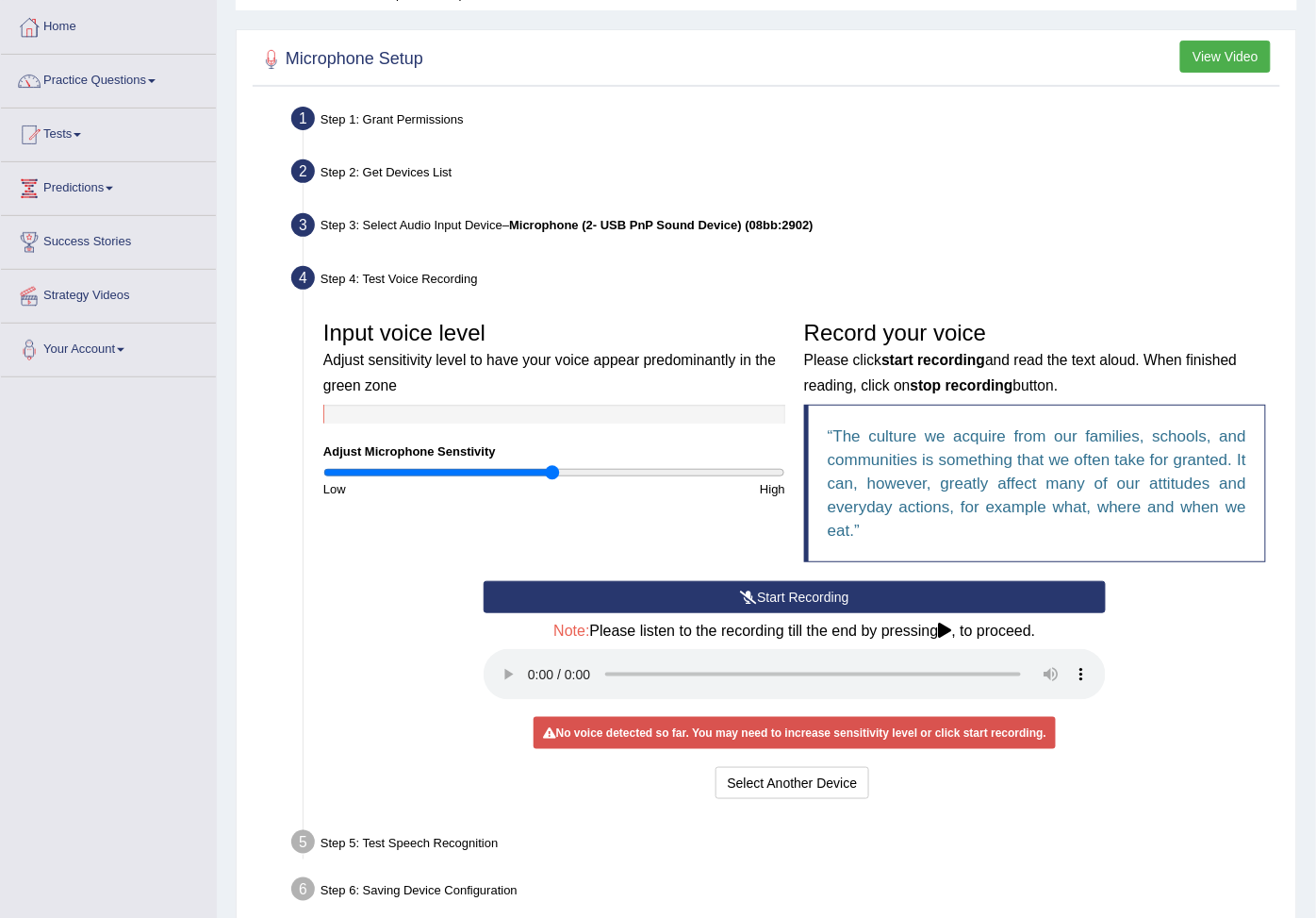
click at [792, 597] on button "Start Recording" at bounding box center [794, 597] width 622 height 32
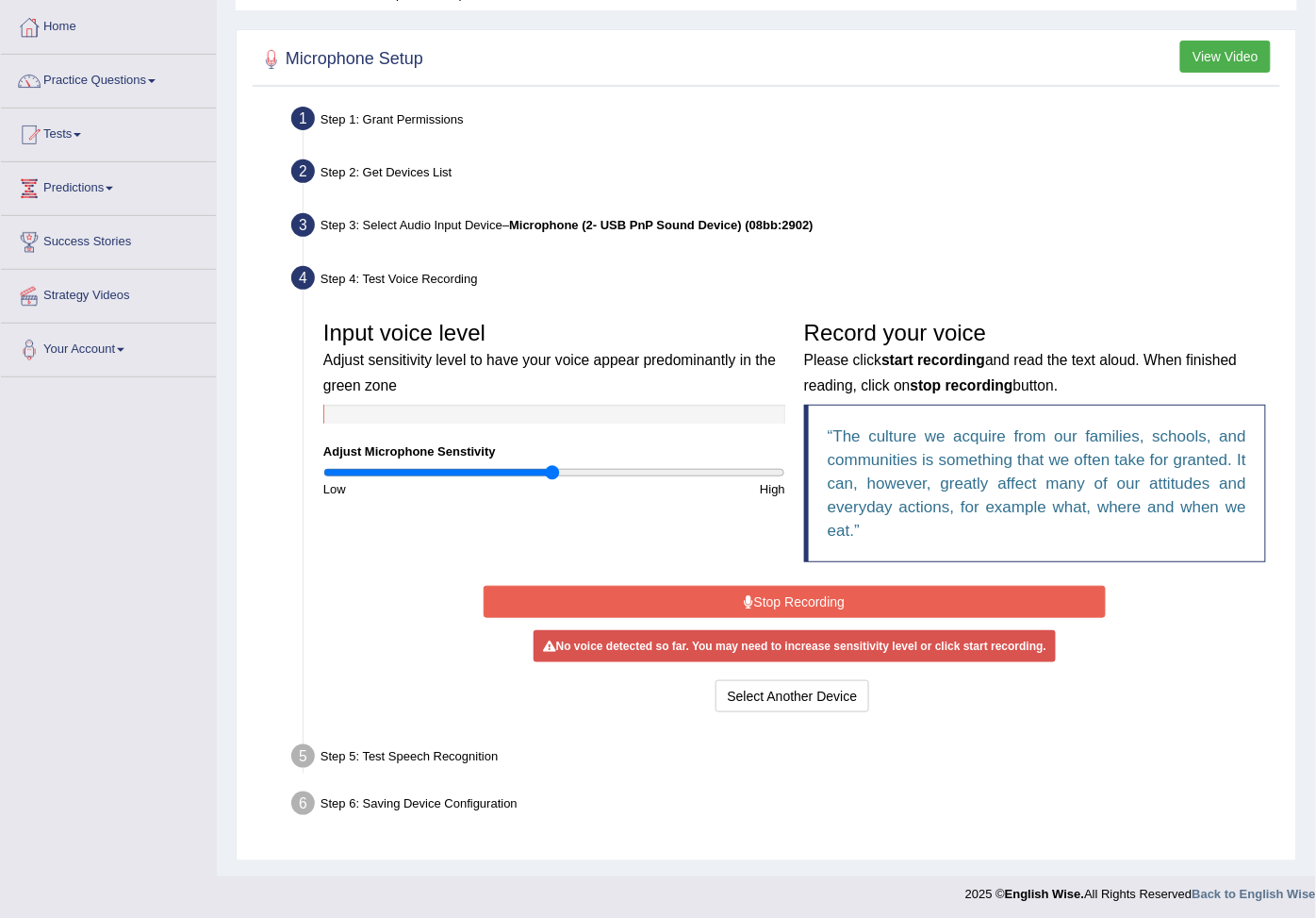
click at [792, 597] on button "Stop Recording" at bounding box center [794, 601] width 622 height 32
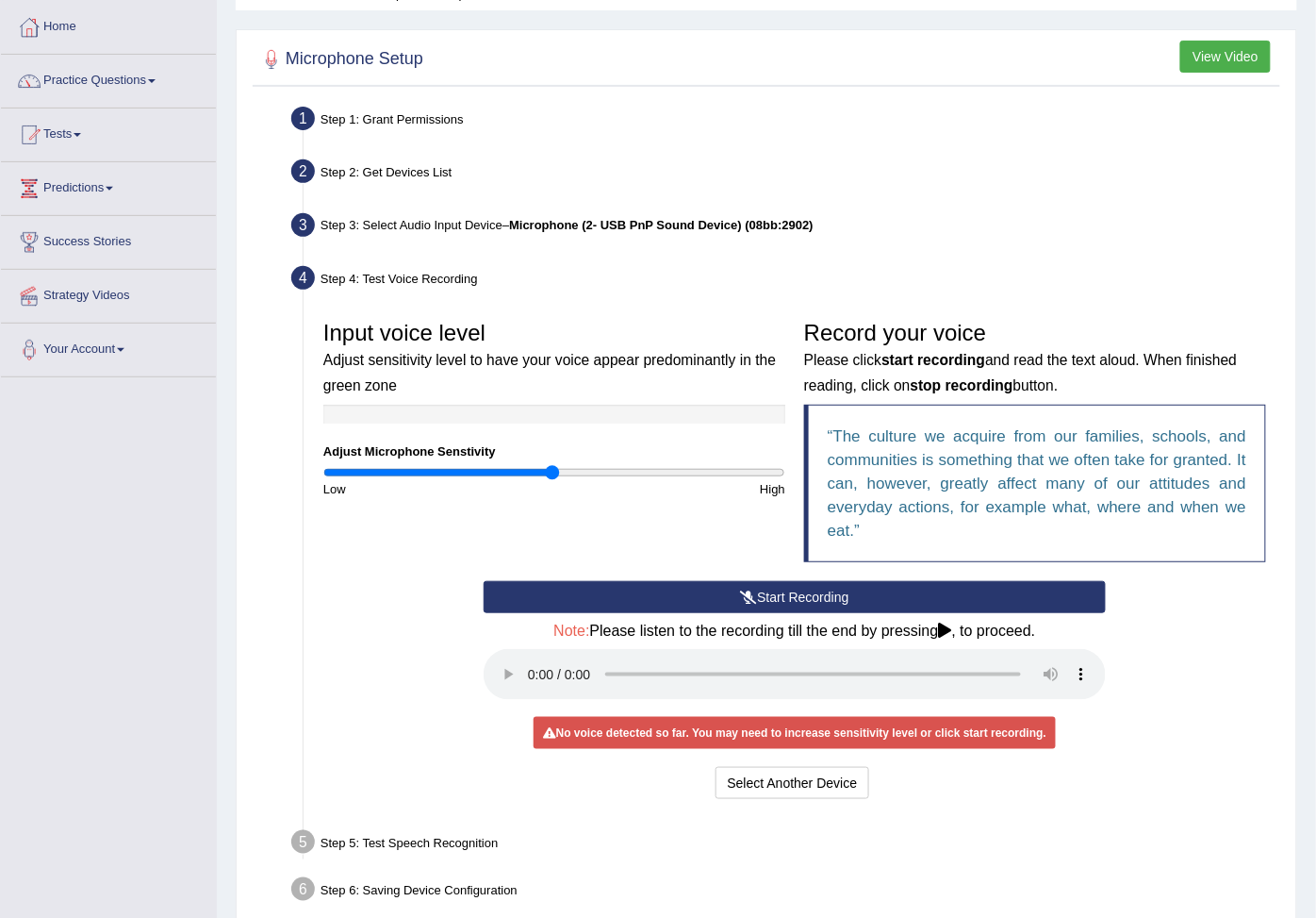
click at [790, 585] on button "Start Recording" at bounding box center [794, 597] width 622 height 32
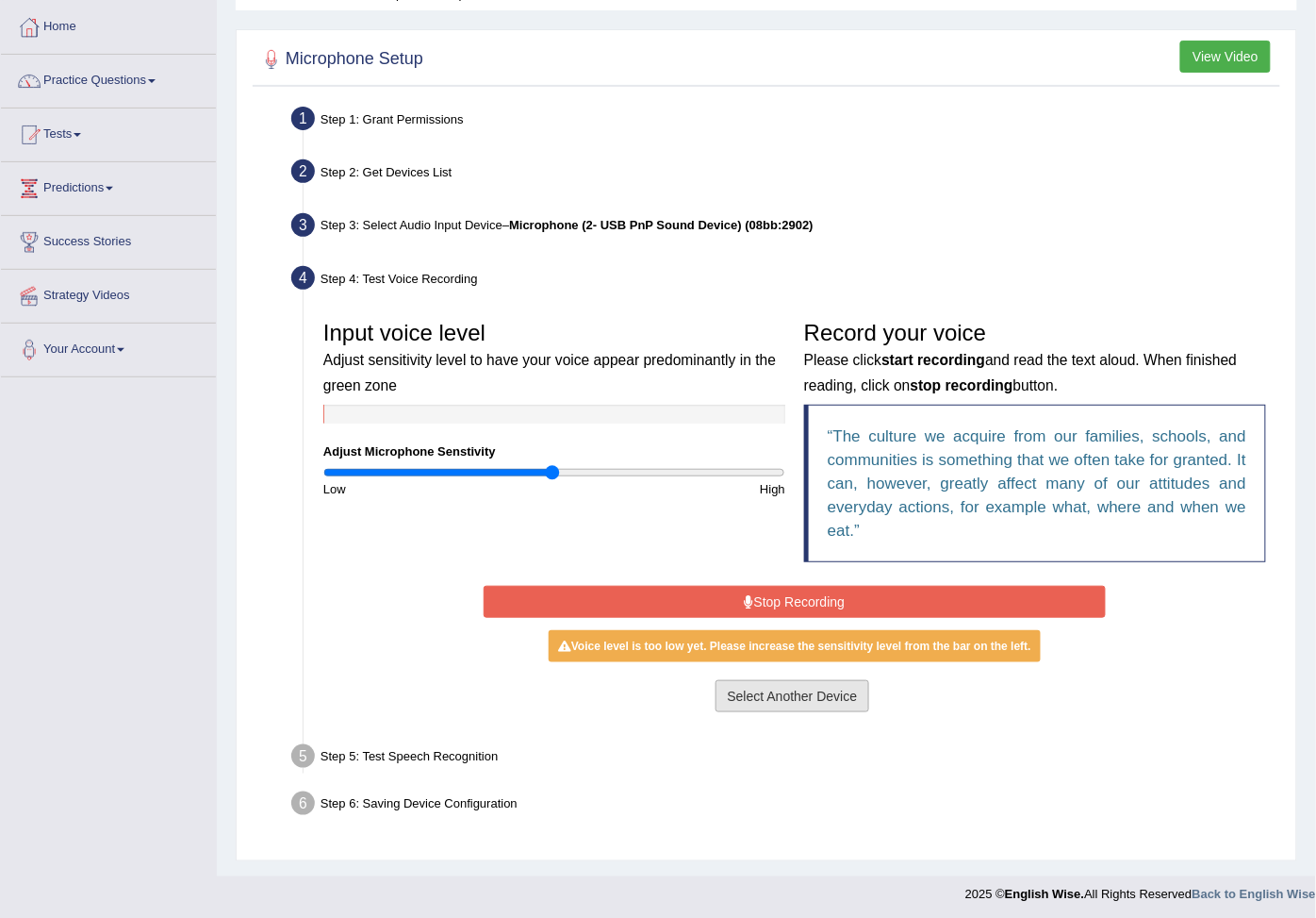
click at [798, 684] on button "Select Another Device" at bounding box center [793, 696] width 155 height 32
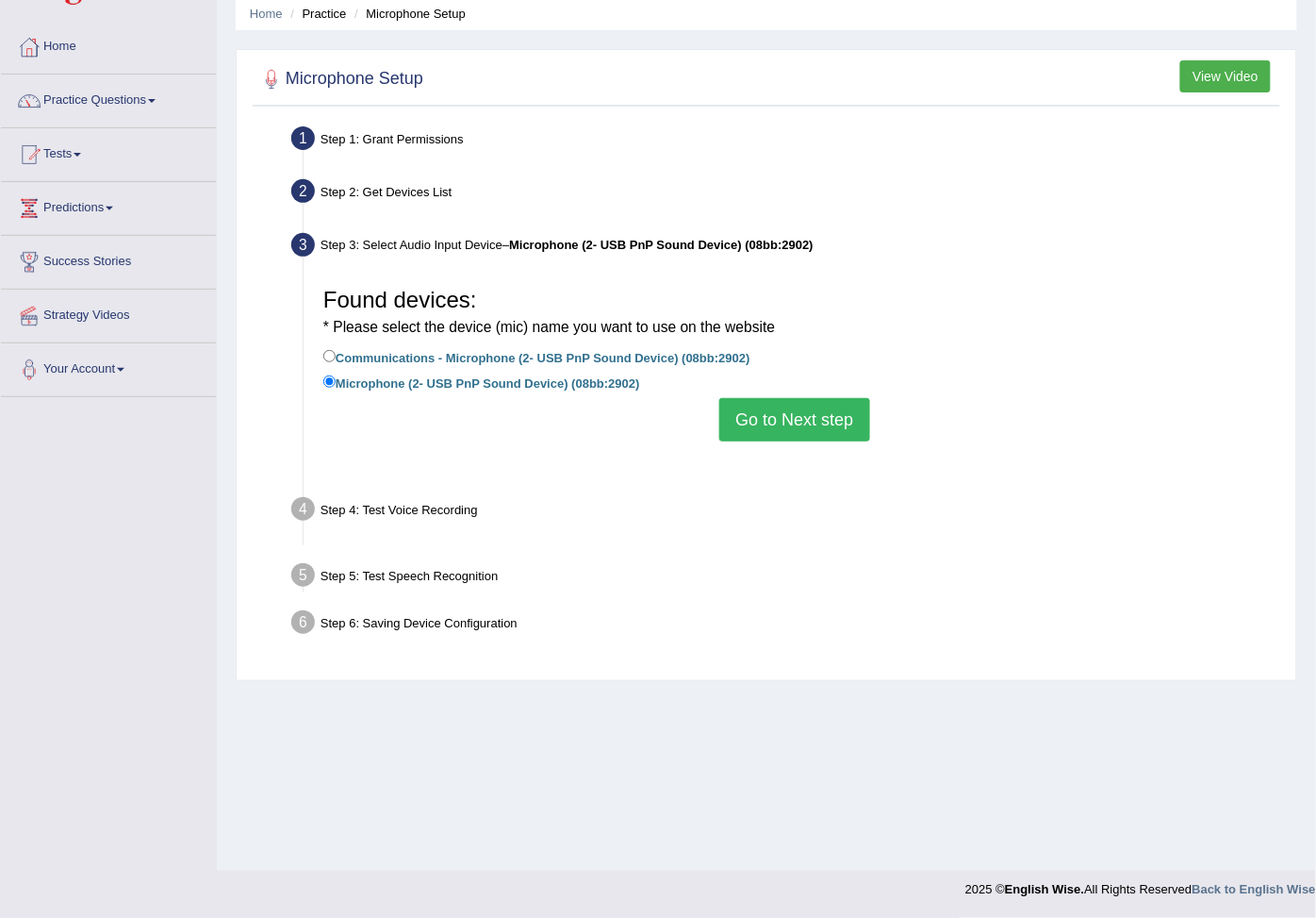
scroll to position [71, 0]
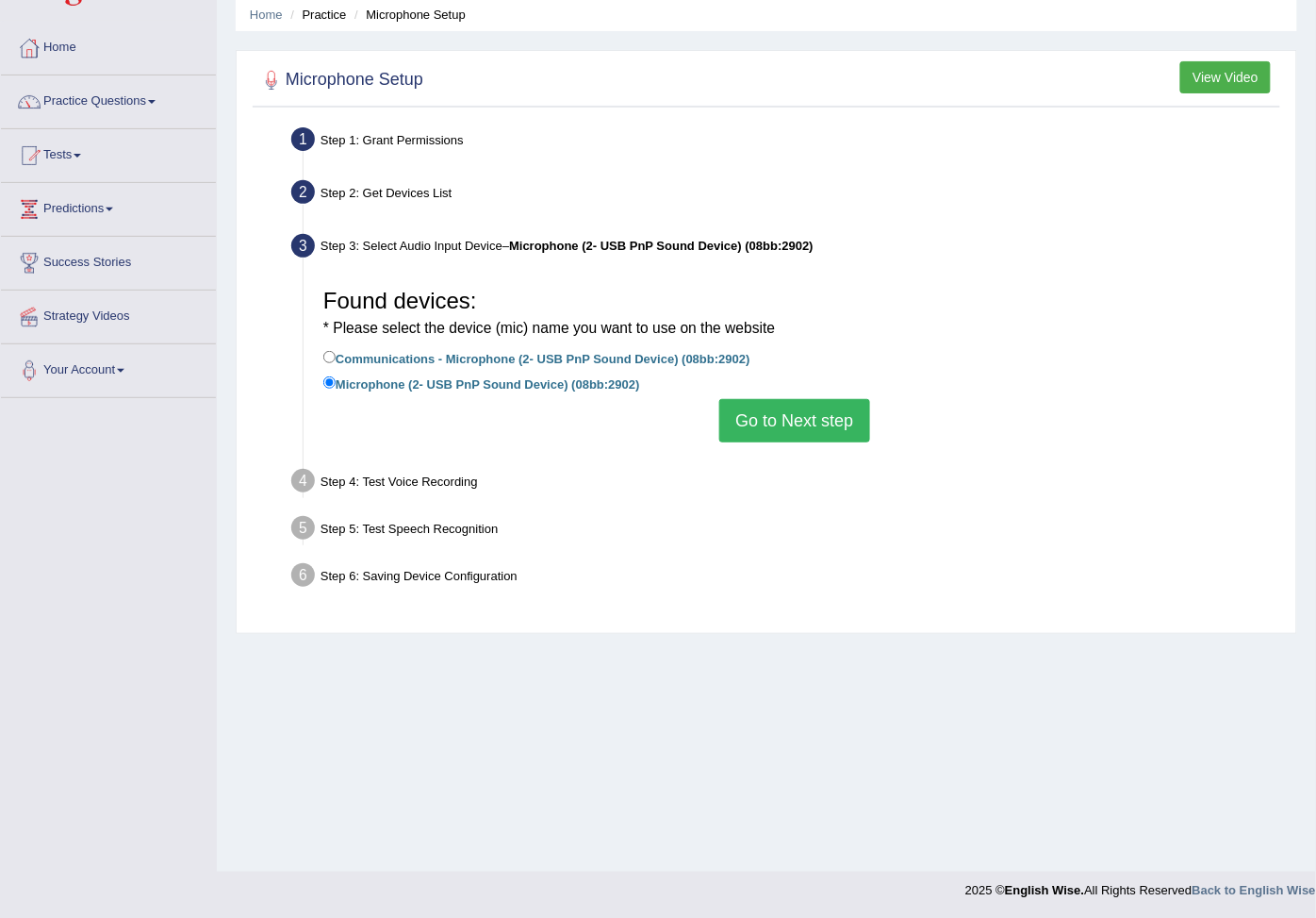
click at [456, 353] on label "Communications - Microphone (2- USB PnP Sound Device) (08bb:2902)" at bounding box center [537, 357] width 428 height 21
click at [336, 353] on input "Communications - Microphone (2- USB PnP Sound Device) (08bb:2902)" at bounding box center [330, 356] width 13 height 13
radio input "true"
click at [478, 382] on label "Microphone (2- USB PnP Sound Device) (08bb:2902)" at bounding box center [482, 383] width 317 height 21
click at [336, 382] on input "Microphone (2- USB PnP Sound Device) (08bb:2902)" at bounding box center [330, 382] width 13 height 13
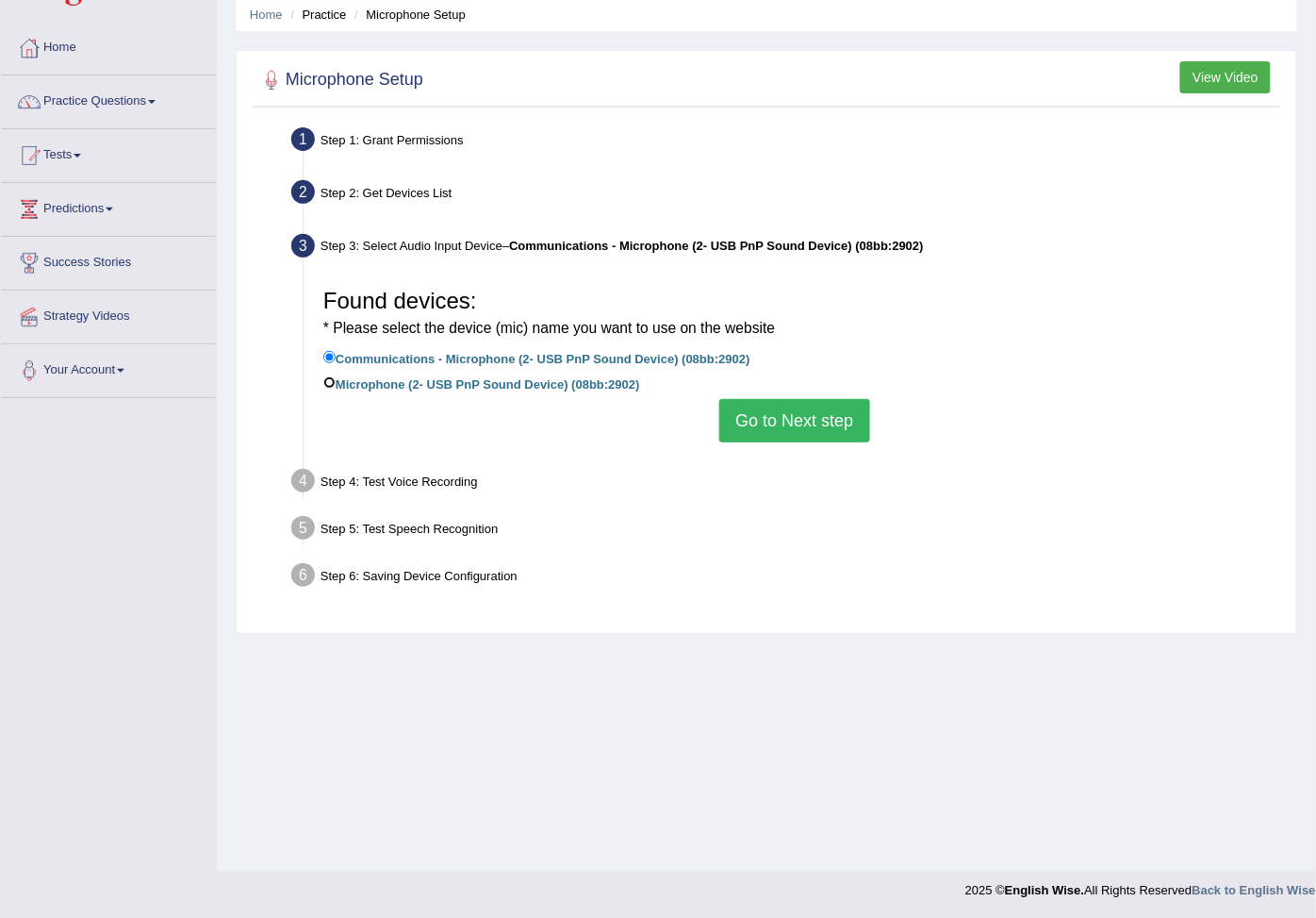
radio input "true"
click at [537, 354] on label "Communications - Microphone (2- USB PnP Sound Device) (08bb:2902)" at bounding box center [537, 357] width 428 height 21
click at [336, 354] on input "Communications - Microphone (2- USB PnP Sound Device) (08bb:2902)" at bounding box center [330, 356] width 13 height 13
radio input "true"
click at [755, 417] on button "Go to Next step" at bounding box center [794, 421] width 150 height 43
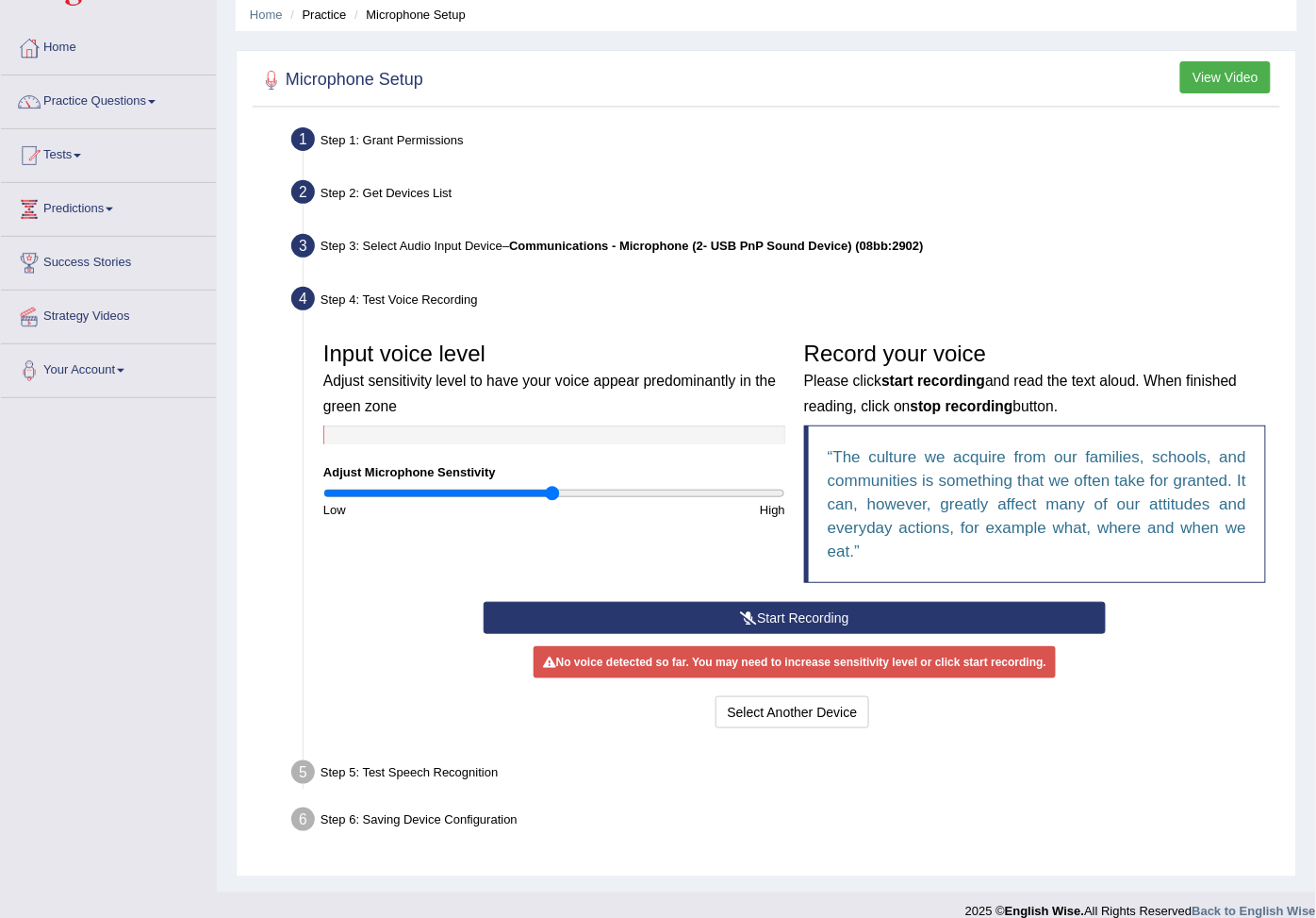
click at [726, 617] on button "Start Recording" at bounding box center [794, 618] width 622 height 32
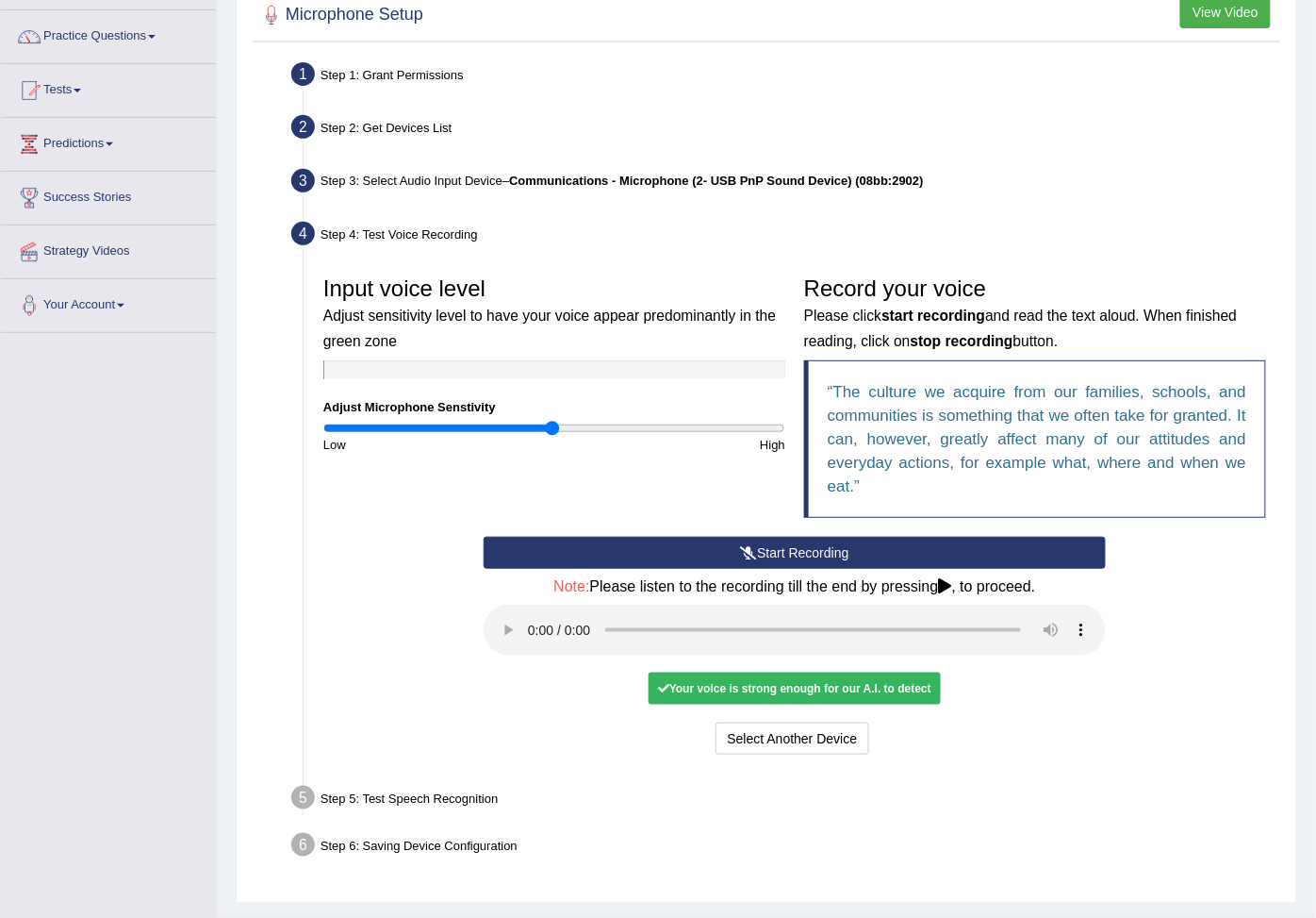
scroll to position [185, 0]
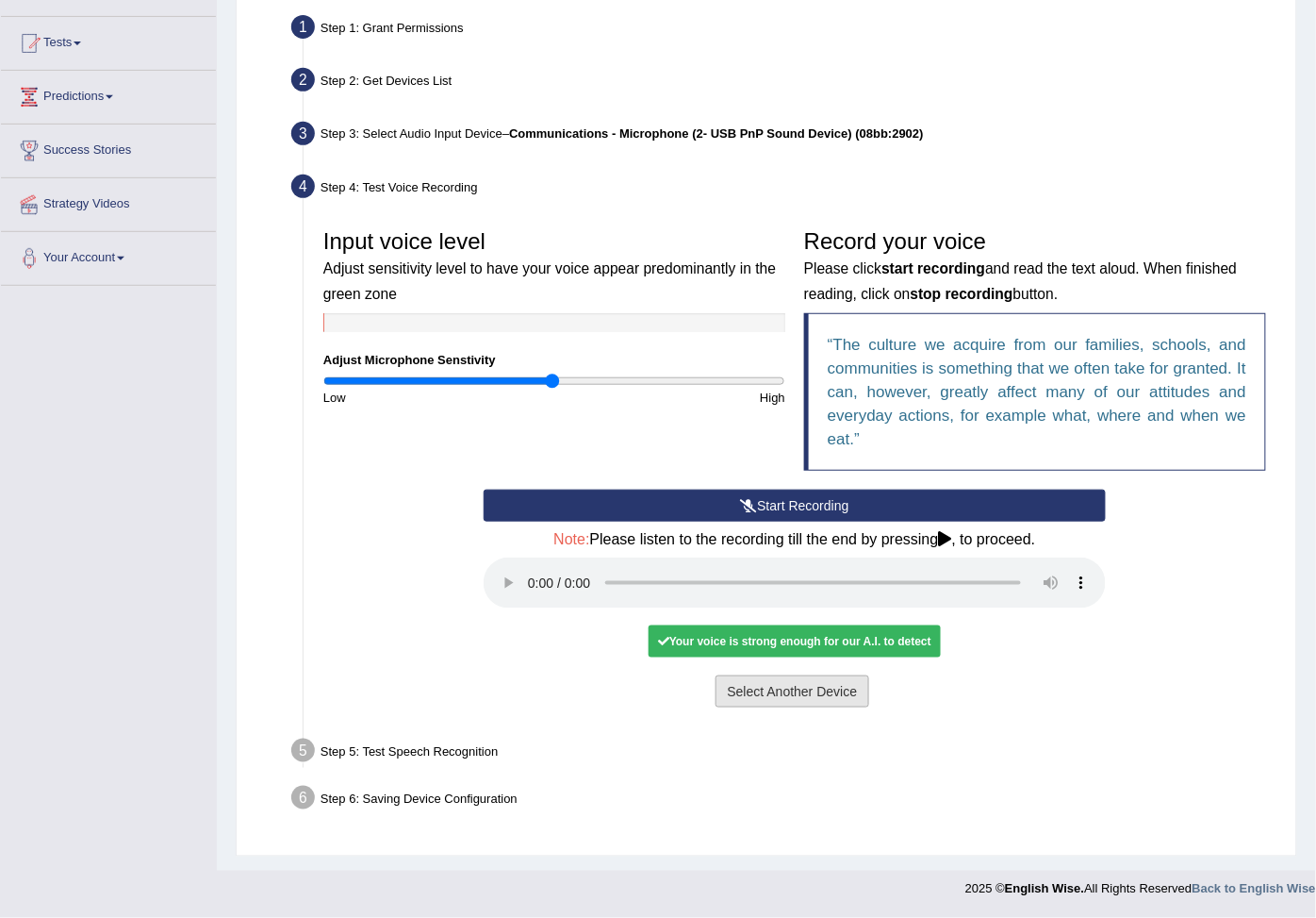
click at [741, 689] on button "Select Another Device" at bounding box center [793, 691] width 155 height 32
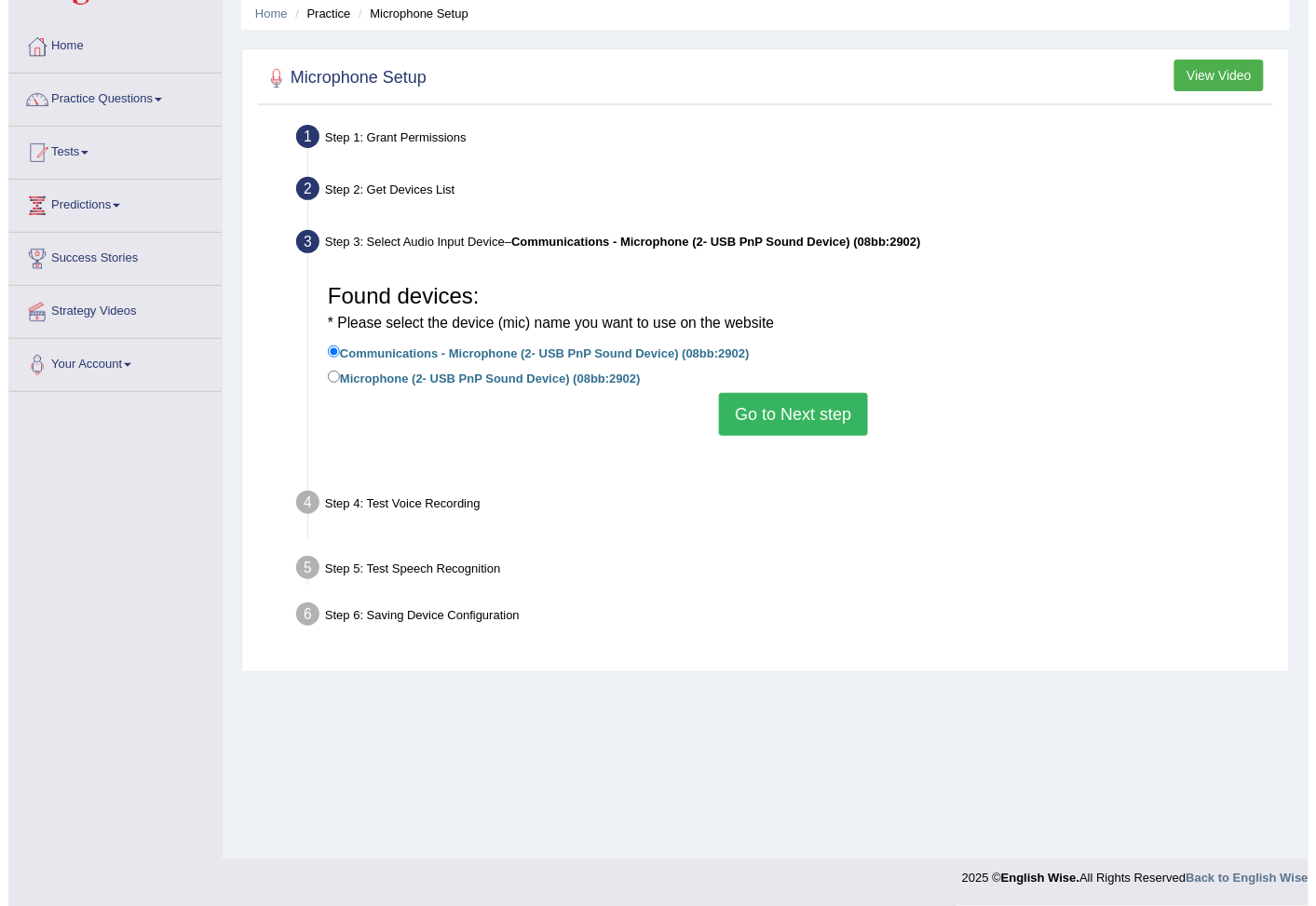
scroll to position [71, 0]
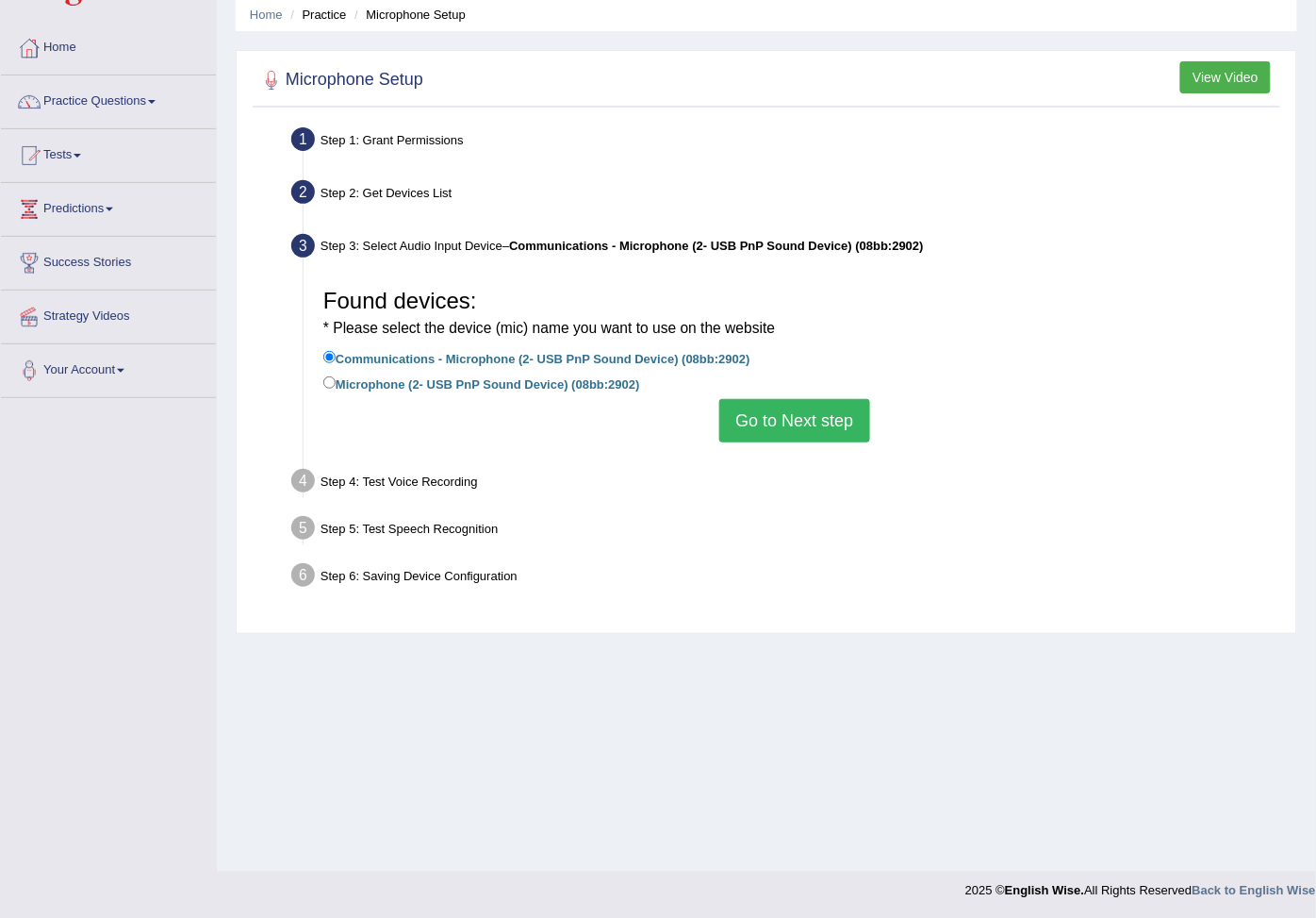
click at [391, 381] on label "Microphone (2- USB PnP Sound Device) (08bb:2902)" at bounding box center [482, 383] width 317 height 21
click at [336, 381] on input "Microphone (2- USB PnP Sound Device) (08bb:2902)" at bounding box center [330, 382] width 13 height 13
radio input "true"
click at [1248, 91] on button "View Video" at bounding box center [1225, 77] width 91 height 32
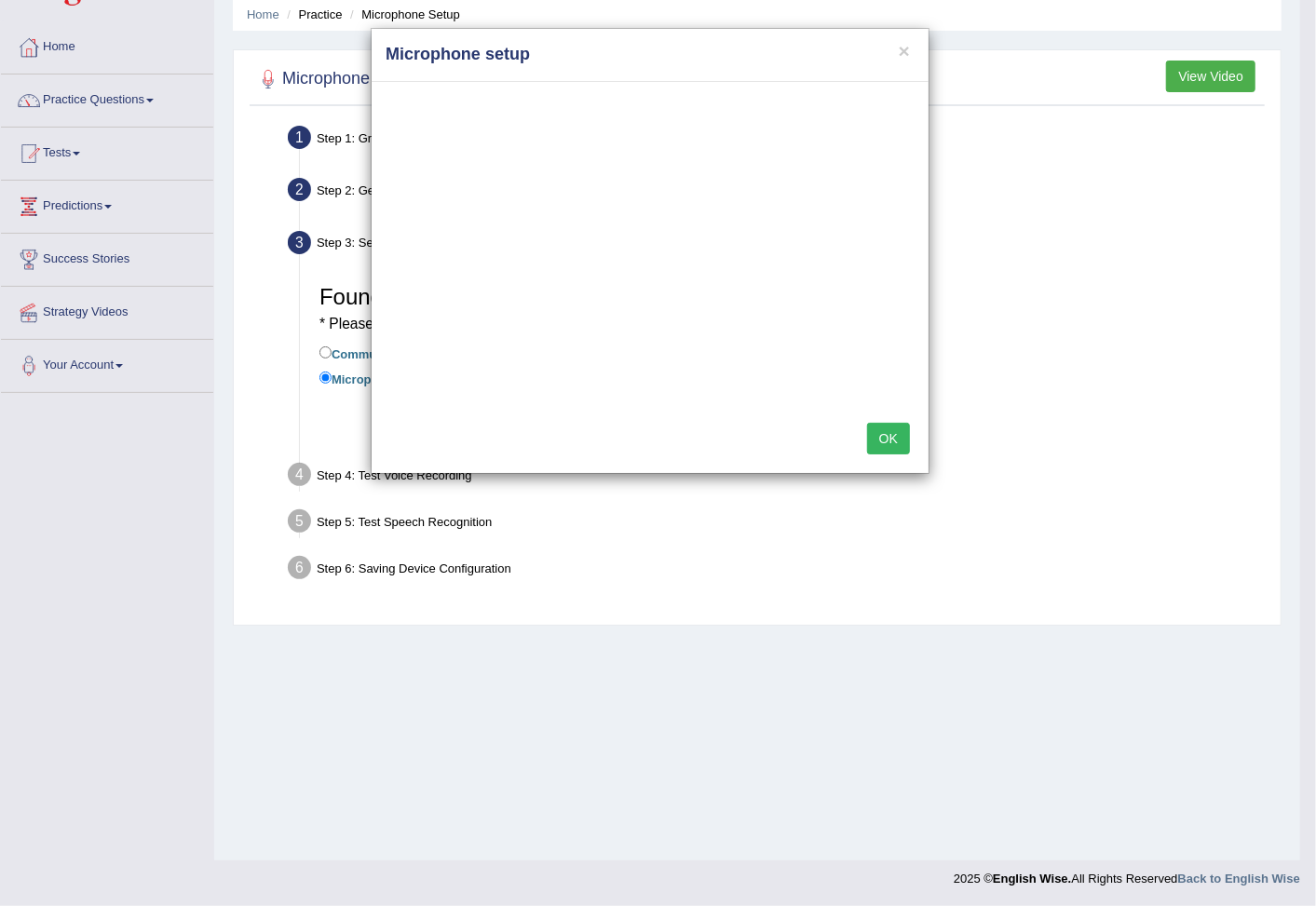
scroll to position [0, 0]
